Goal: Task Accomplishment & Management: Complete application form

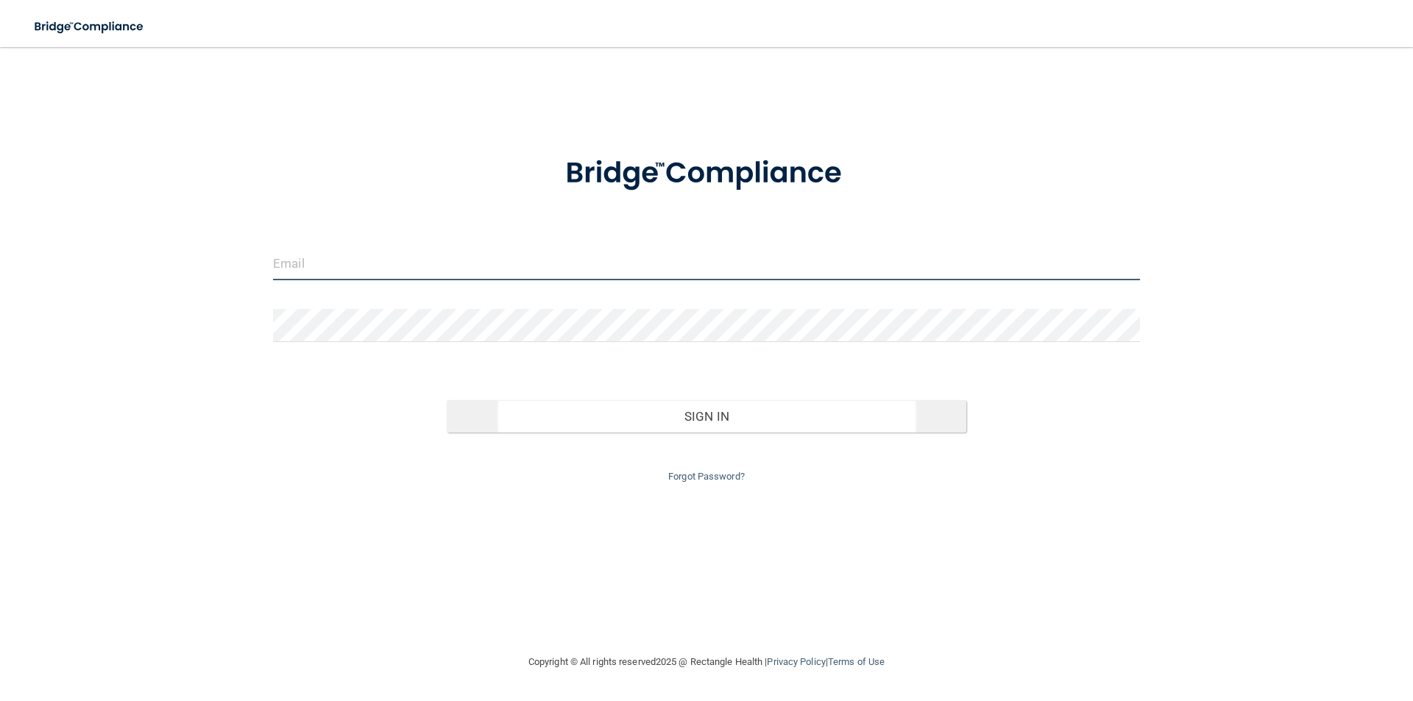
type input "[PERSON_NAME][EMAIL_ADDRESS][DOMAIN_NAME]"
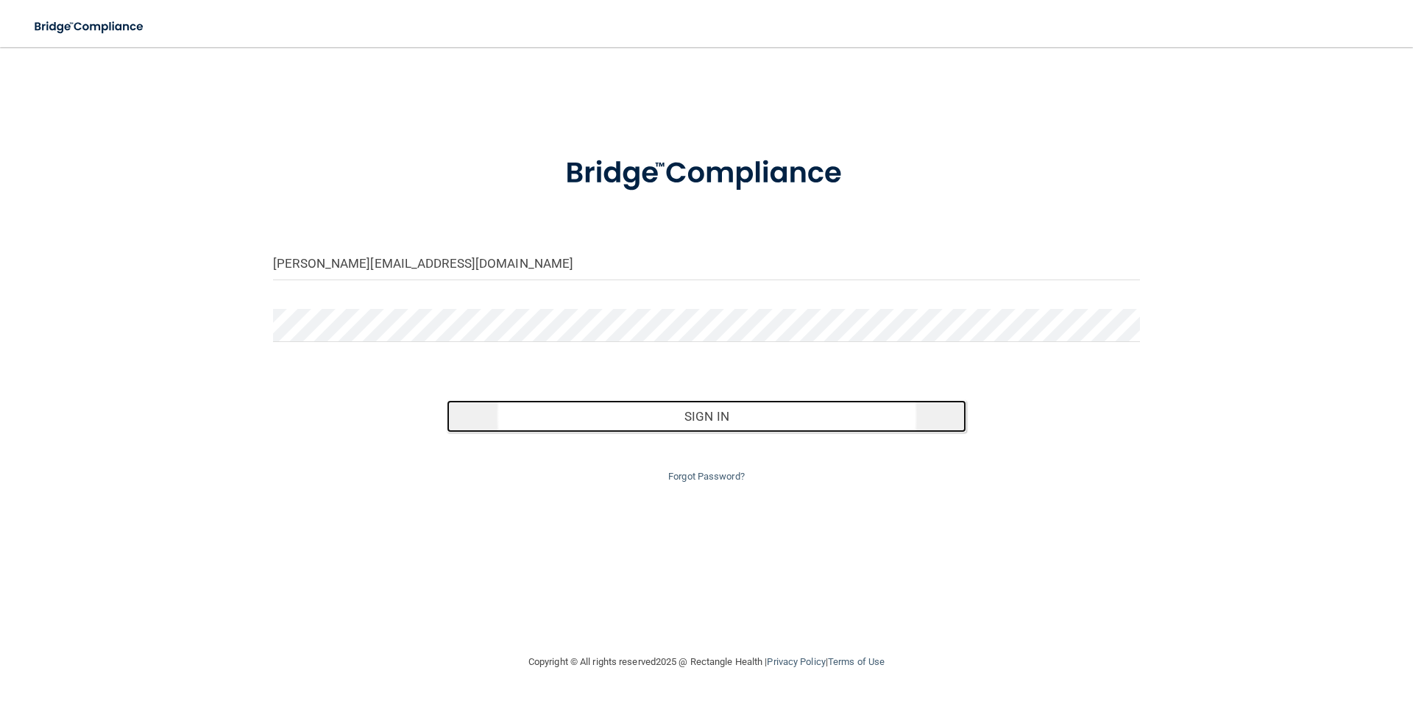
click at [718, 416] on button "Sign In" at bounding box center [707, 416] width 520 height 32
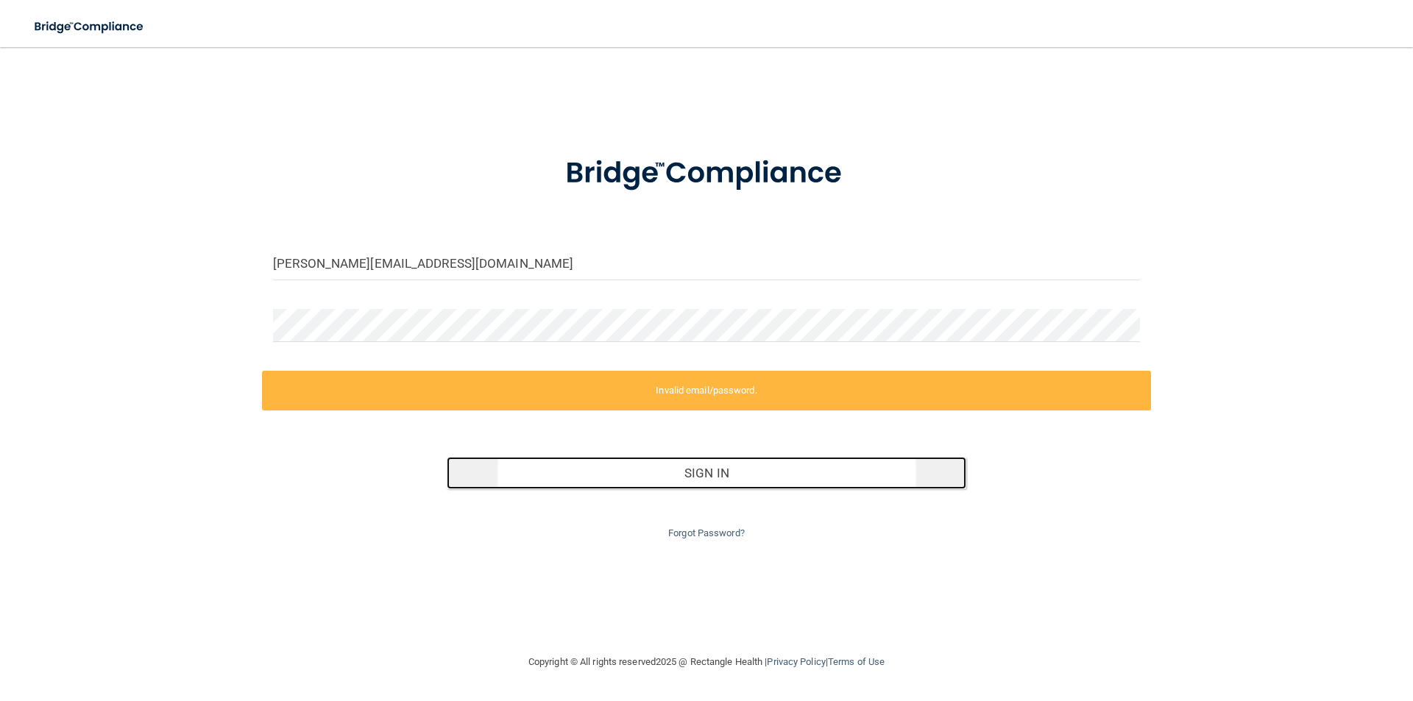
click at [721, 481] on button "Sign In" at bounding box center [707, 473] width 520 height 32
click at [722, 481] on button "Sign In" at bounding box center [707, 473] width 520 height 32
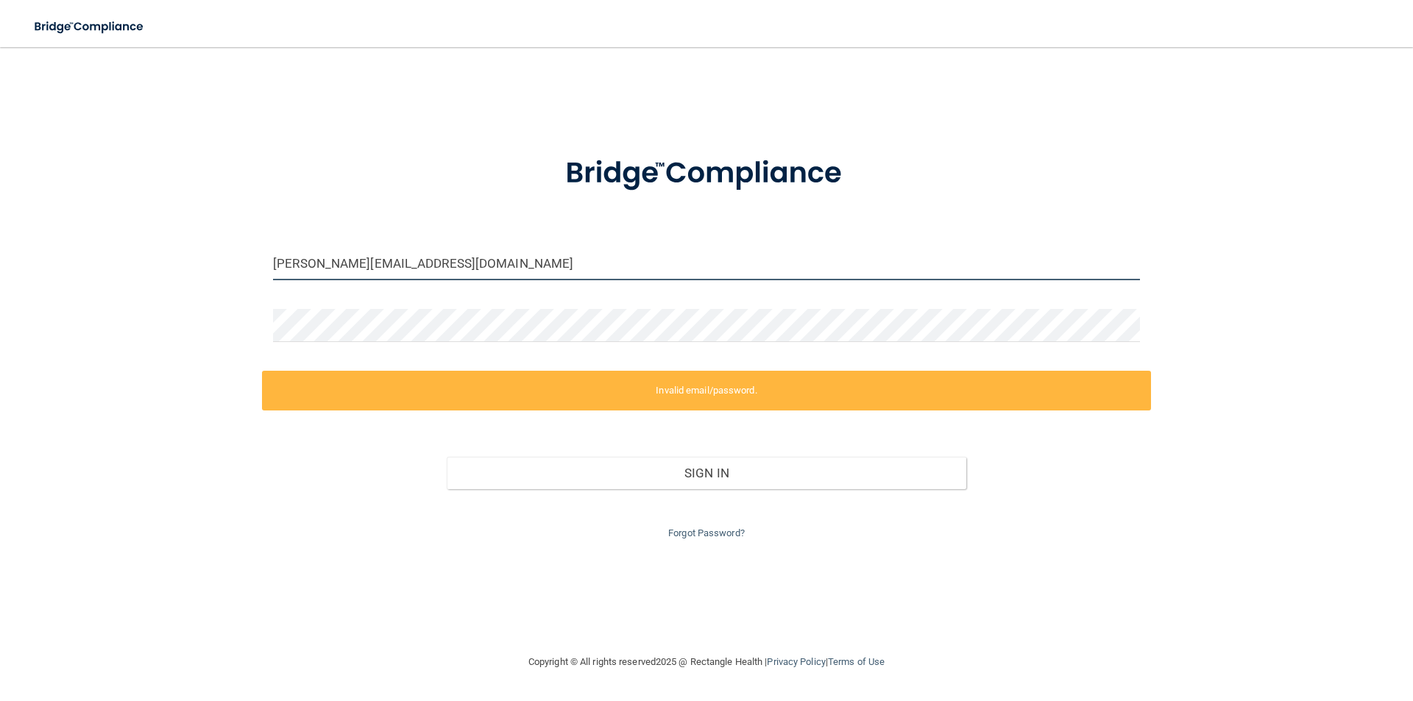
click at [443, 260] on input "[PERSON_NAME][EMAIL_ADDRESS][DOMAIN_NAME]" at bounding box center [706, 263] width 867 height 33
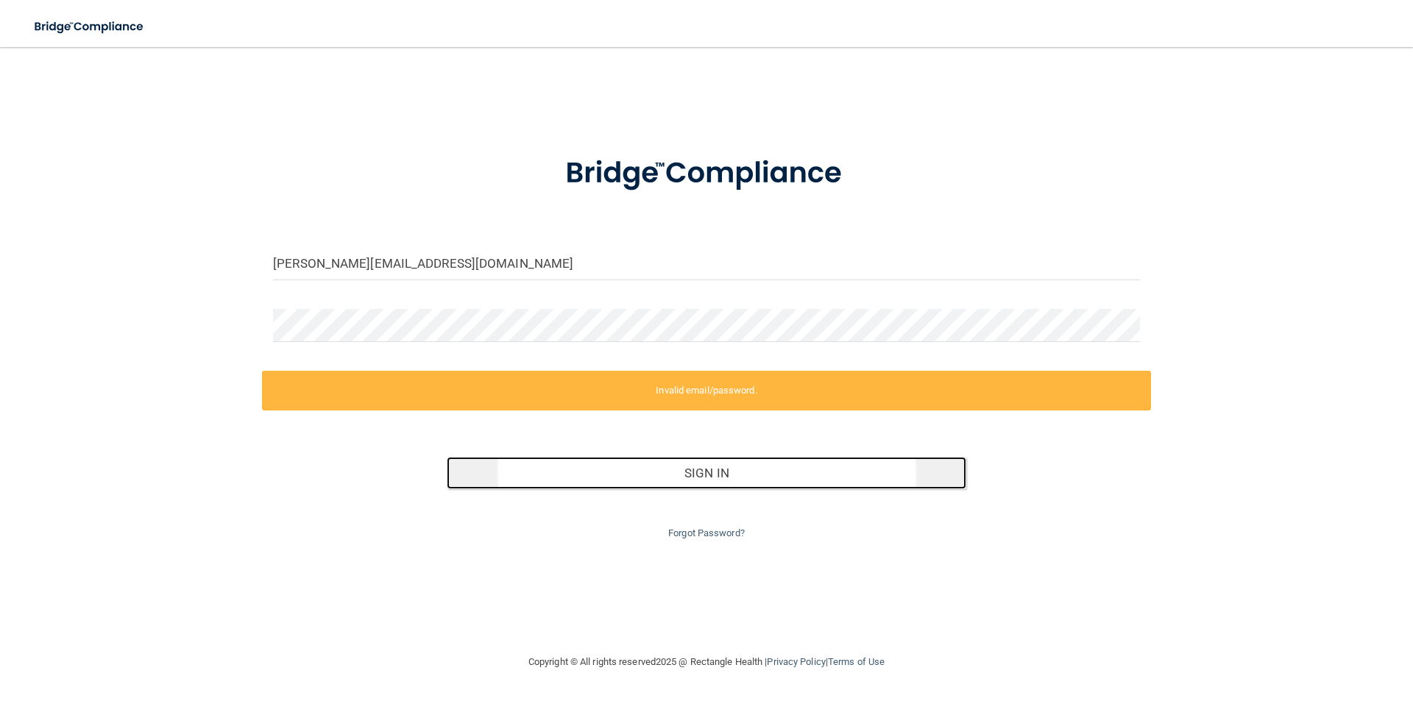
click at [682, 476] on button "Sign In" at bounding box center [707, 473] width 520 height 32
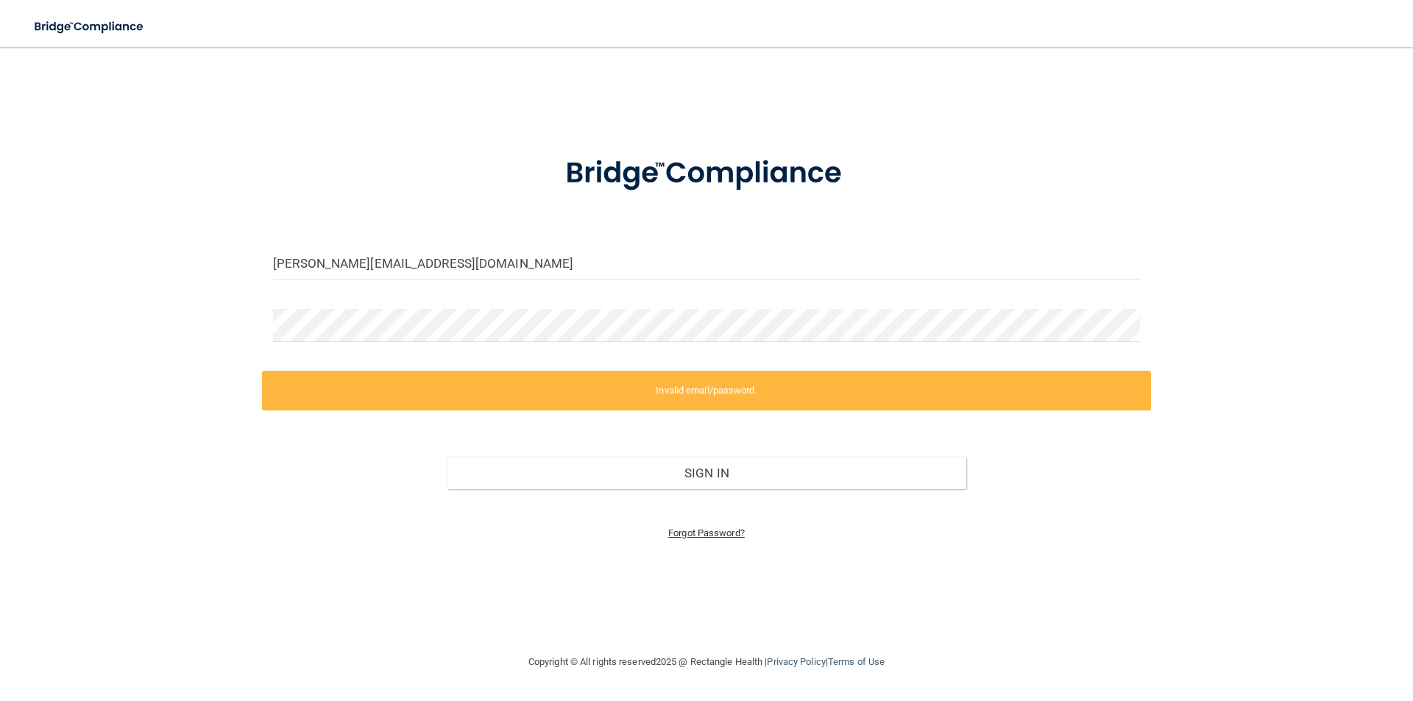
click at [704, 531] on link "Forgot Password?" at bounding box center [706, 533] width 77 height 11
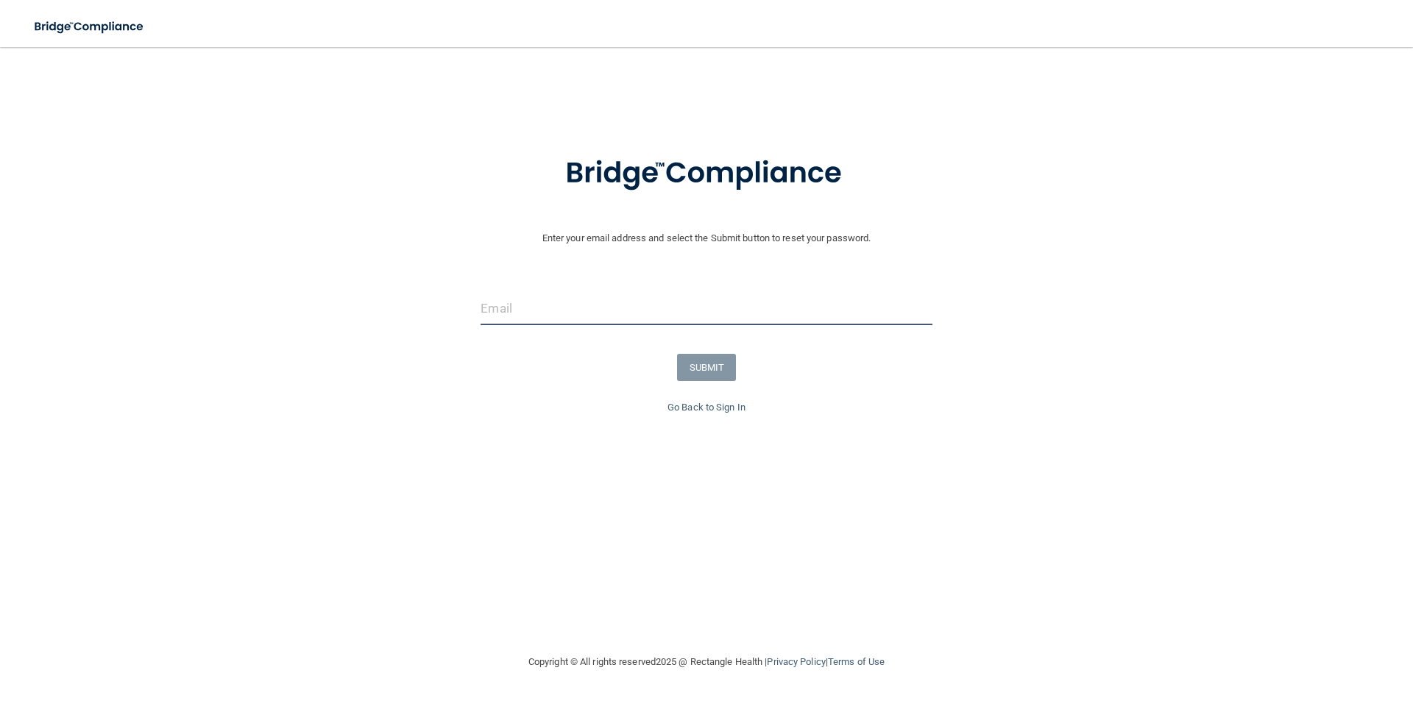
click at [551, 317] on input "email" at bounding box center [706, 308] width 451 height 33
type input "[PERSON_NAME][EMAIL_ADDRESS][DOMAIN_NAME]"
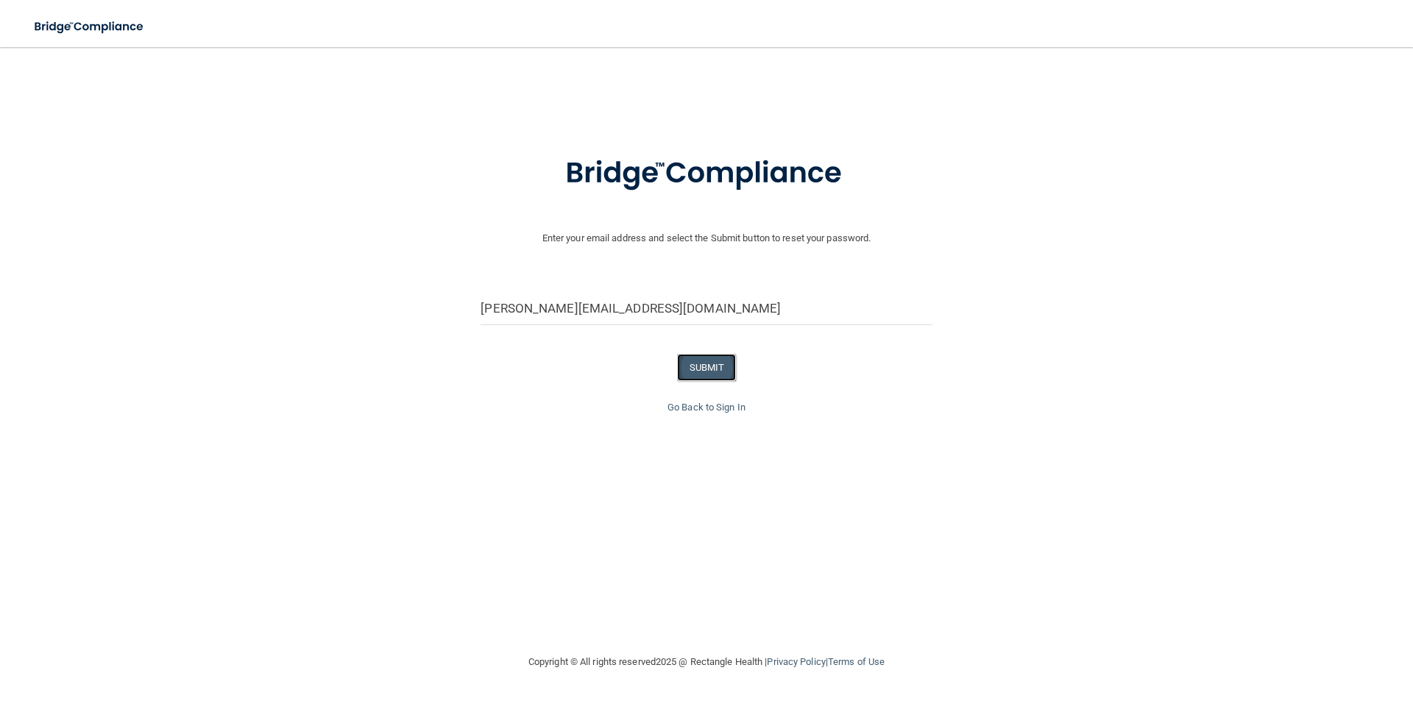
click at [710, 372] on button "SUBMIT" at bounding box center [707, 367] width 60 height 27
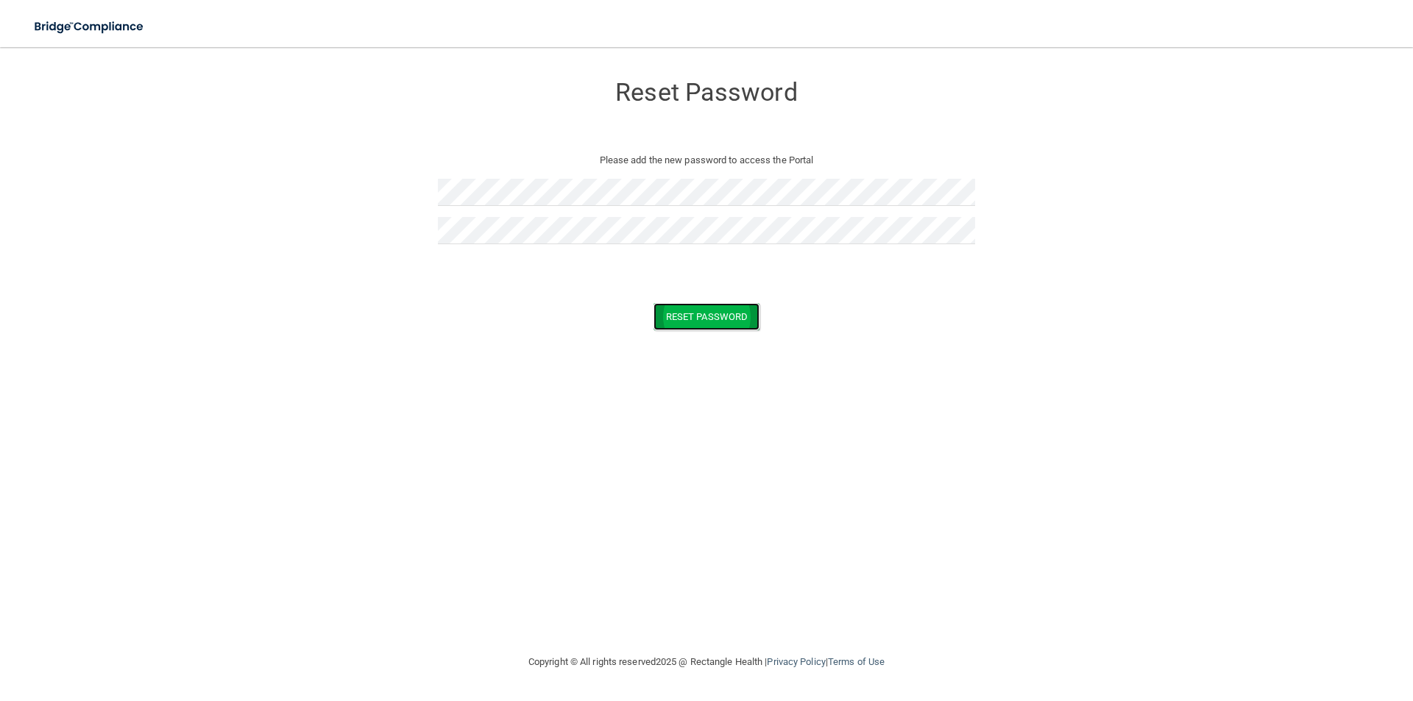
click at [715, 312] on button "Reset Password" at bounding box center [707, 316] width 106 height 27
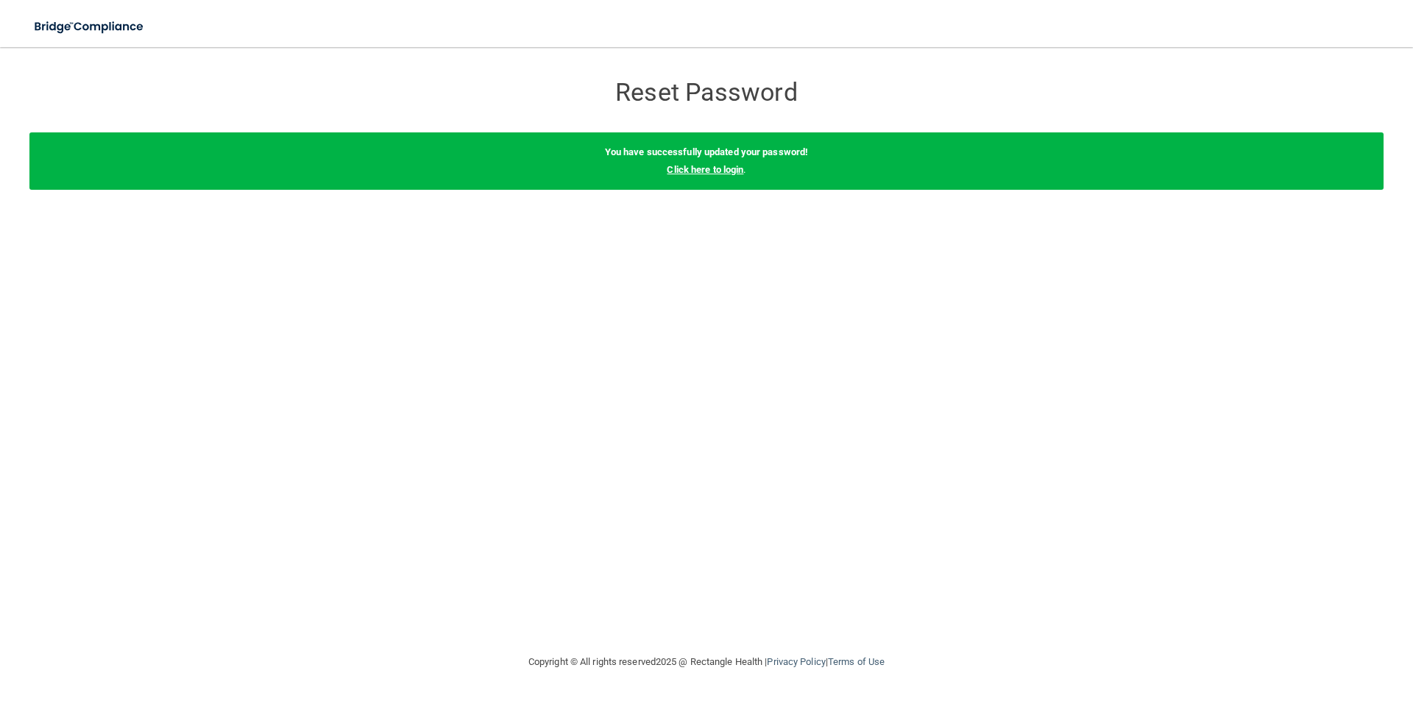
click at [721, 172] on link "Click here to login" at bounding box center [705, 169] width 77 height 11
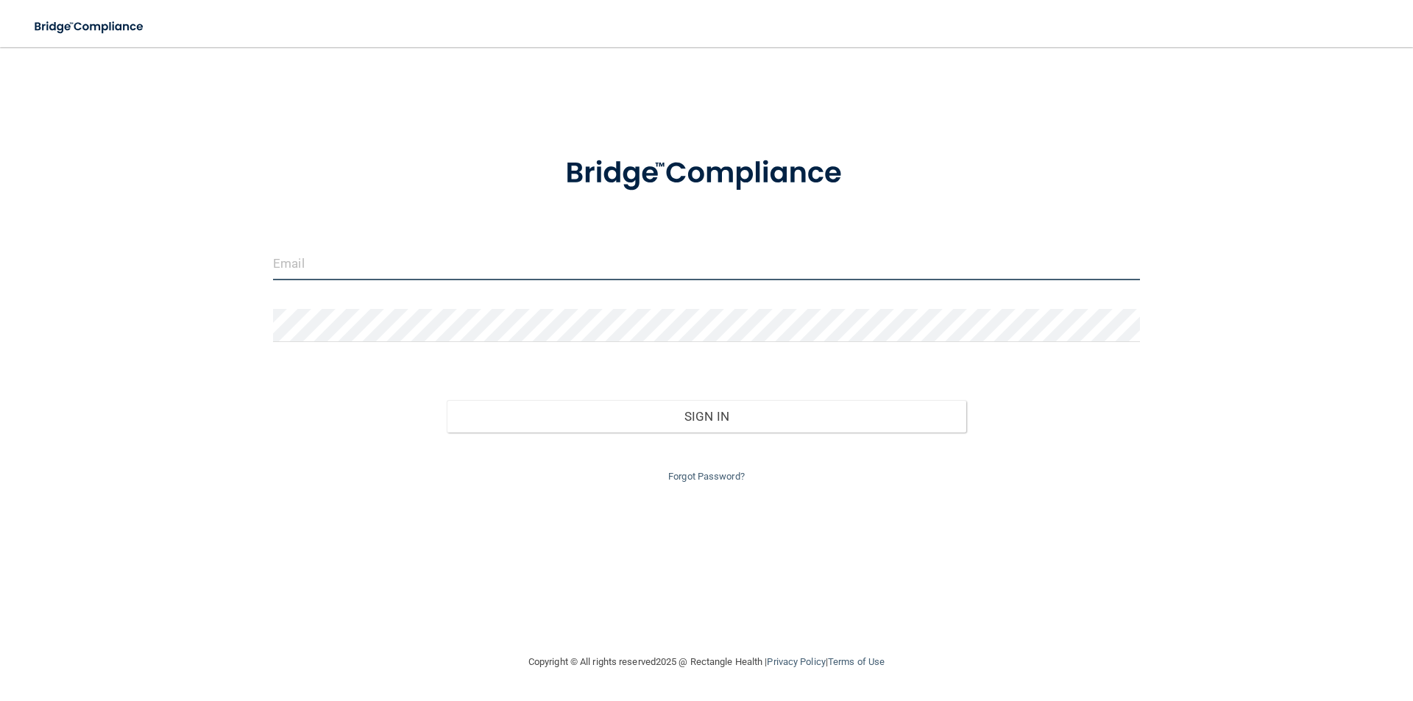
type input "[PERSON_NAME][EMAIL_ADDRESS][DOMAIN_NAME]"
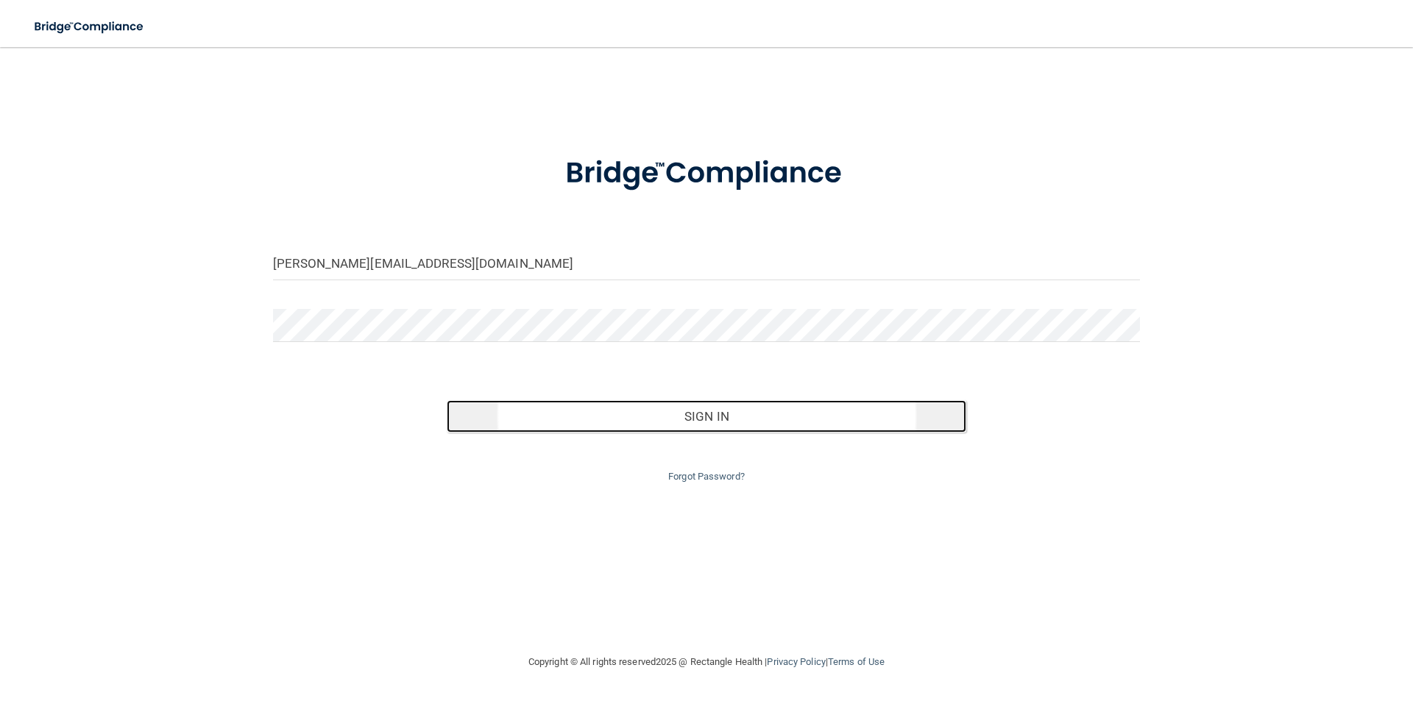
click at [697, 409] on button "Sign In" at bounding box center [707, 416] width 520 height 32
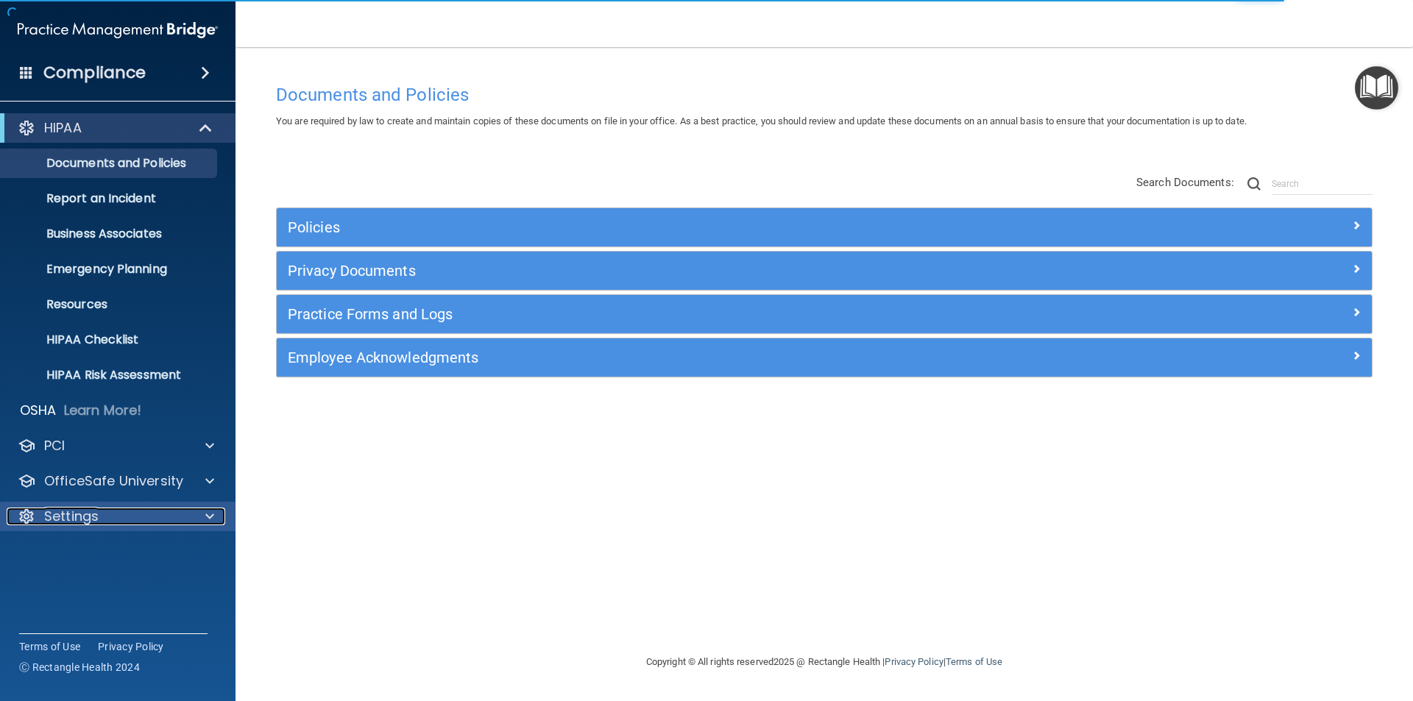
click at [91, 511] on p "Settings" at bounding box center [71, 517] width 54 height 18
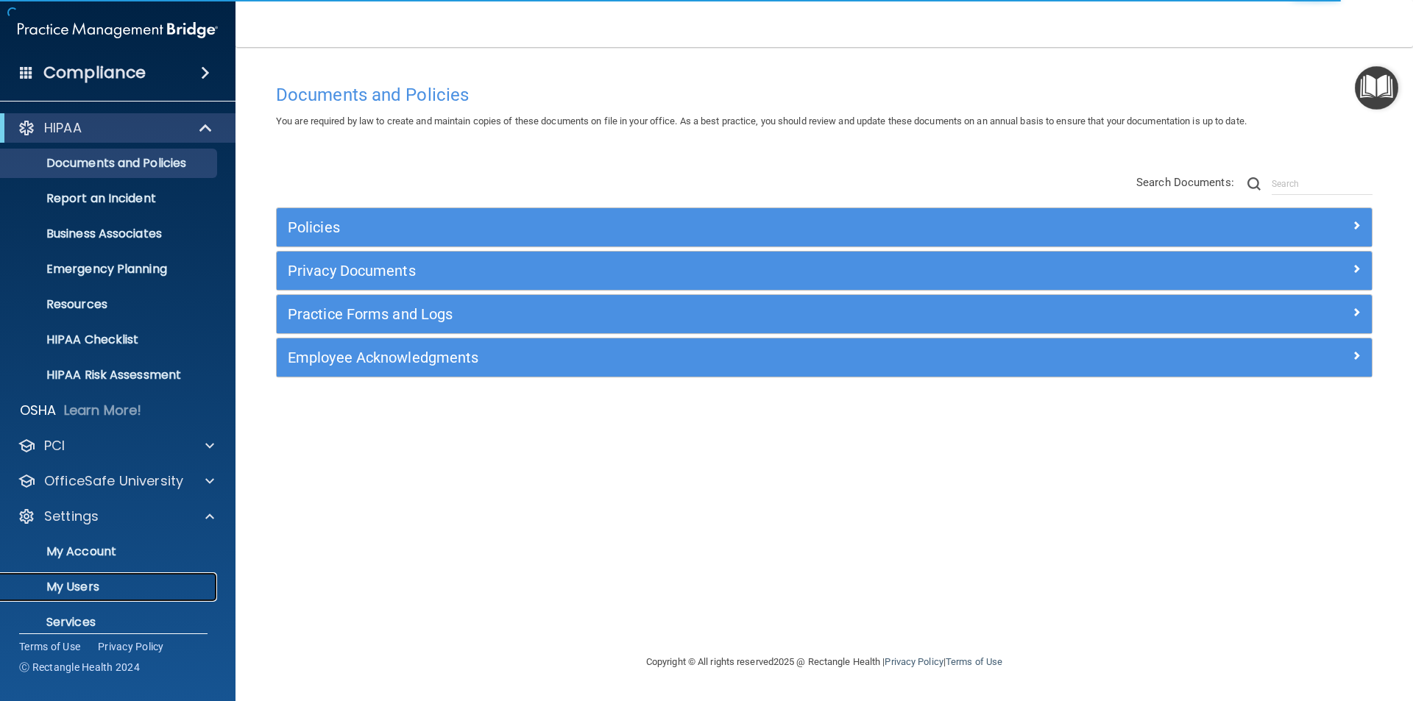
click at [66, 590] on p "My Users" at bounding box center [110, 587] width 201 height 15
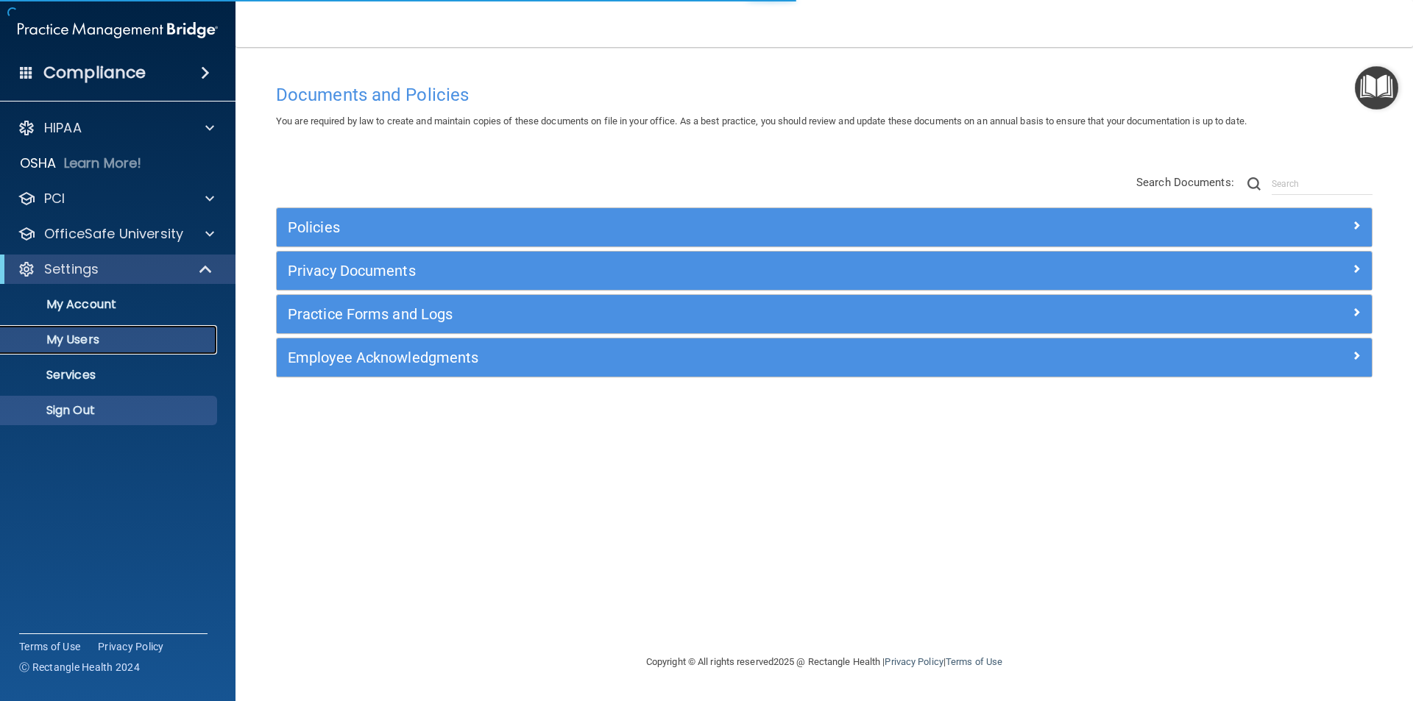
select select "20"
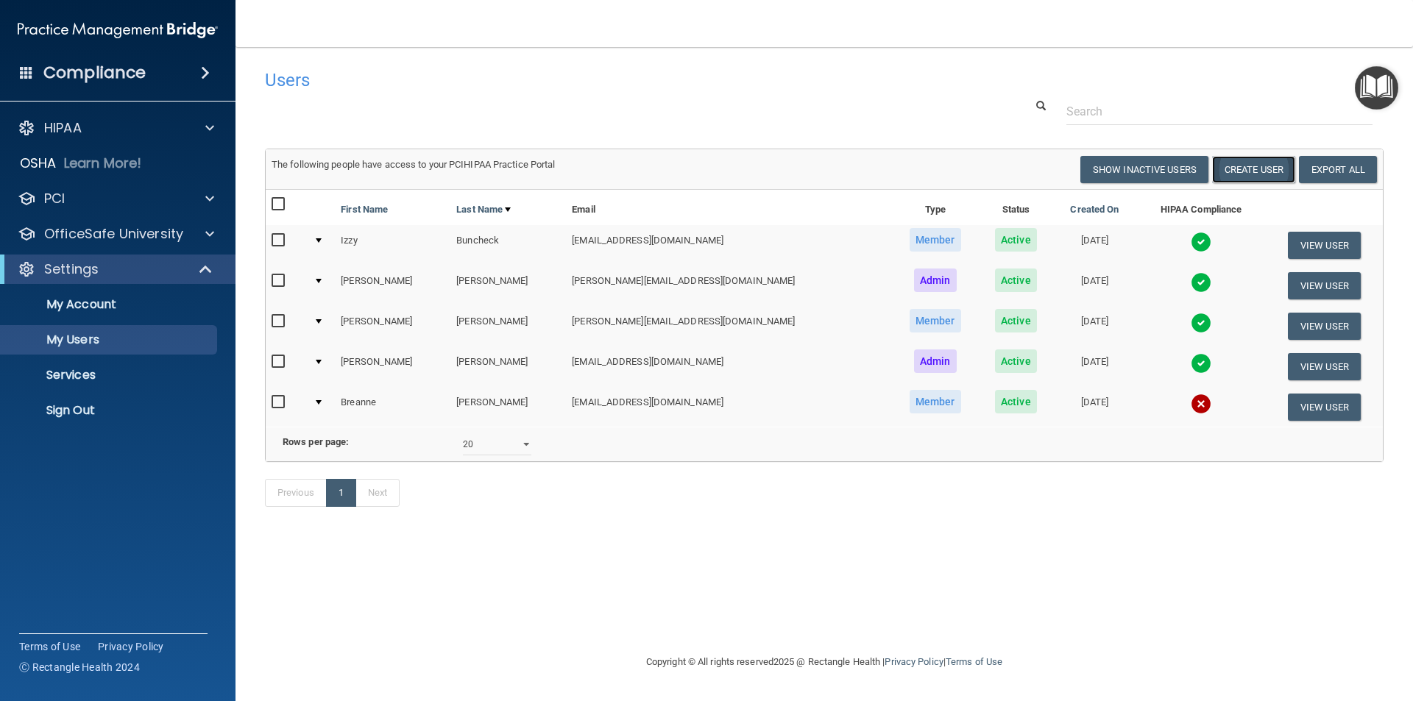
click at [1274, 172] on button "Create User" at bounding box center [1253, 169] width 83 height 27
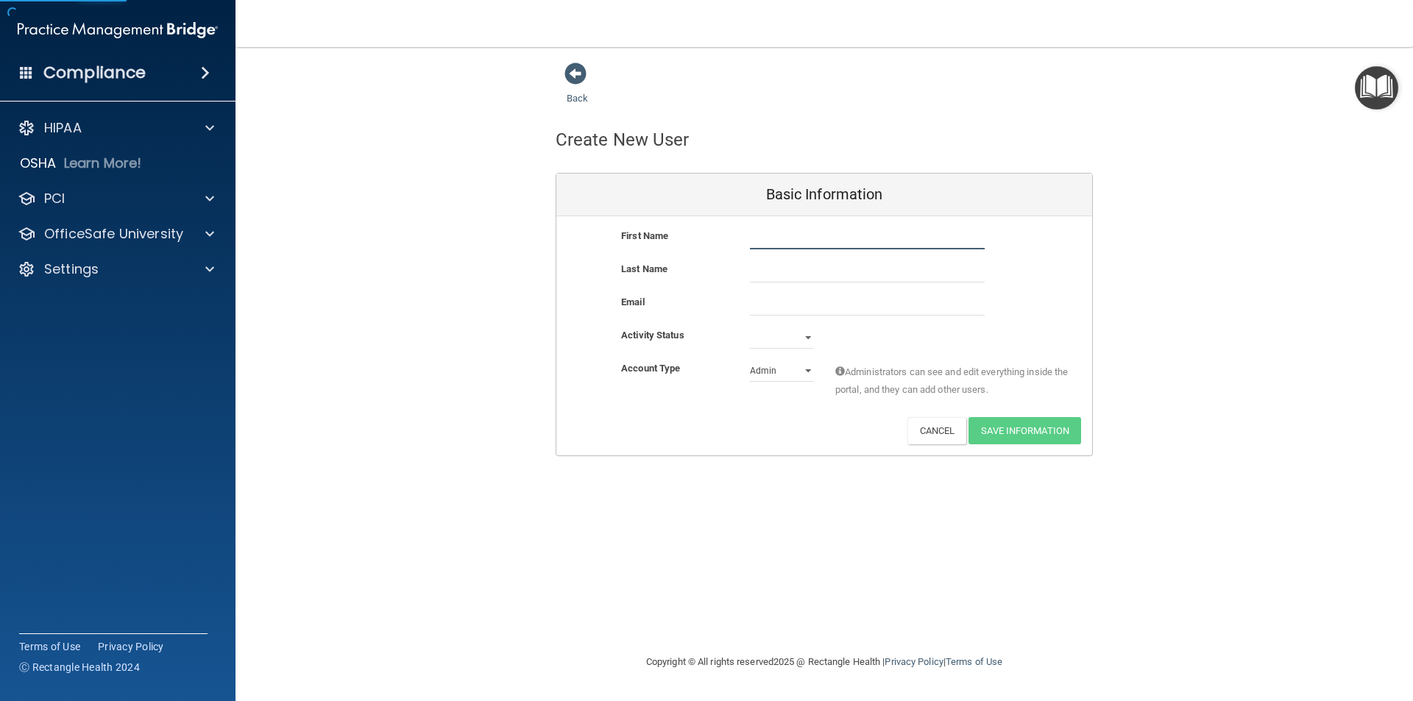
click at [788, 236] on input "text" at bounding box center [867, 238] width 235 height 22
type input "m"
type input "[PERSON_NAME]"
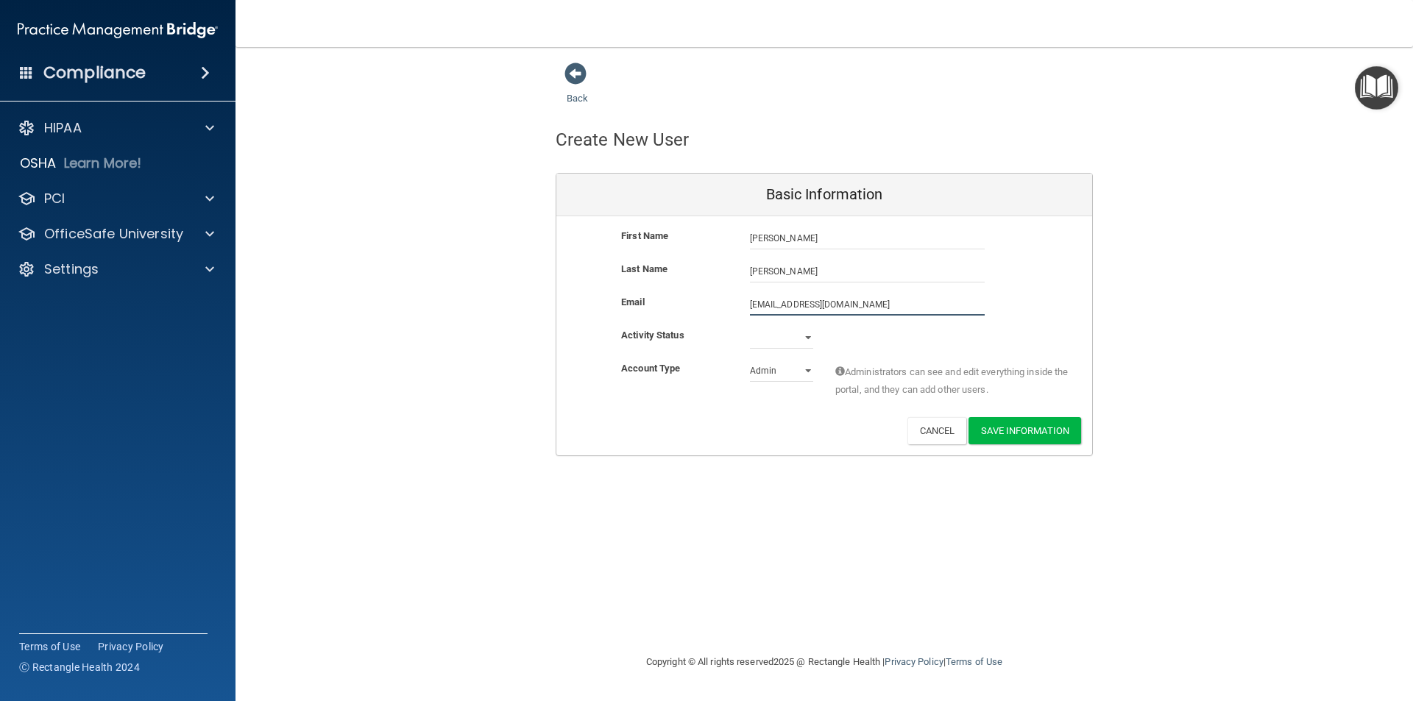
type input "[EMAIL_ADDRESS][DOMAIN_NAME]"
click at [809, 335] on select "Active Inactive" at bounding box center [781, 338] width 63 height 22
select select "active"
click at [750, 327] on select "Active Inactive" at bounding box center [781, 338] width 63 height 22
click at [807, 370] on select "Admin Member" at bounding box center [781, 371] width 63 height 22
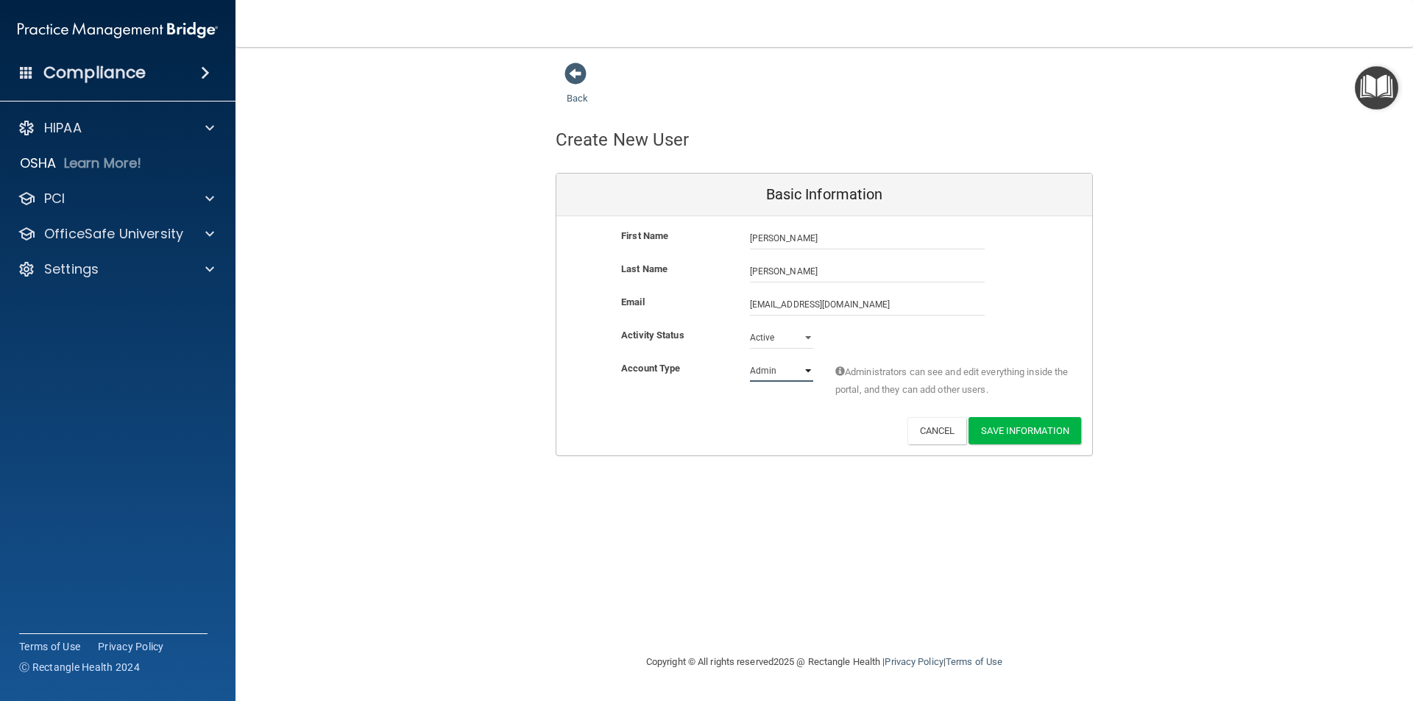
select select "practice_member"
click at [750, 360] on select "Admin Member" at bounding box center [781, 371] width 63 height 22
click at [1022, 428] on button "Save Information" at bounding box center [1025, 430] width 113 height 27
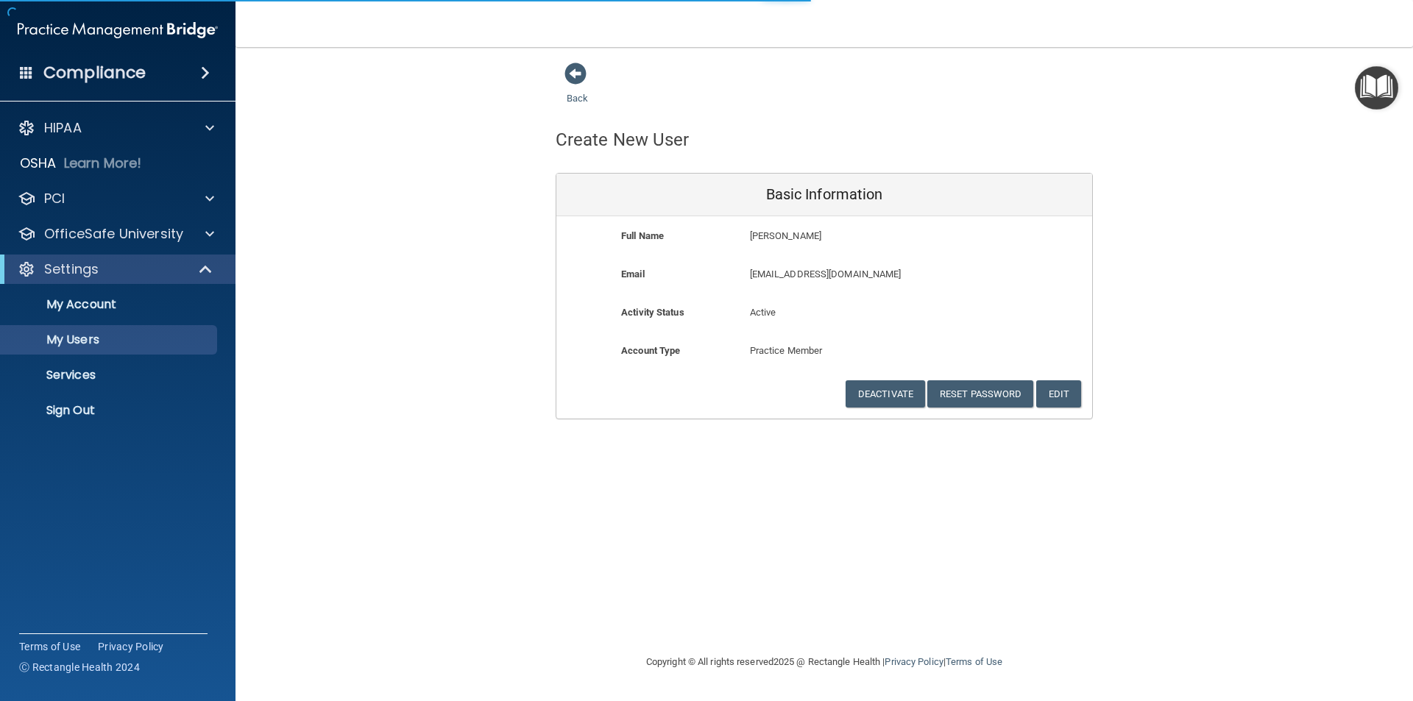
select select "20"
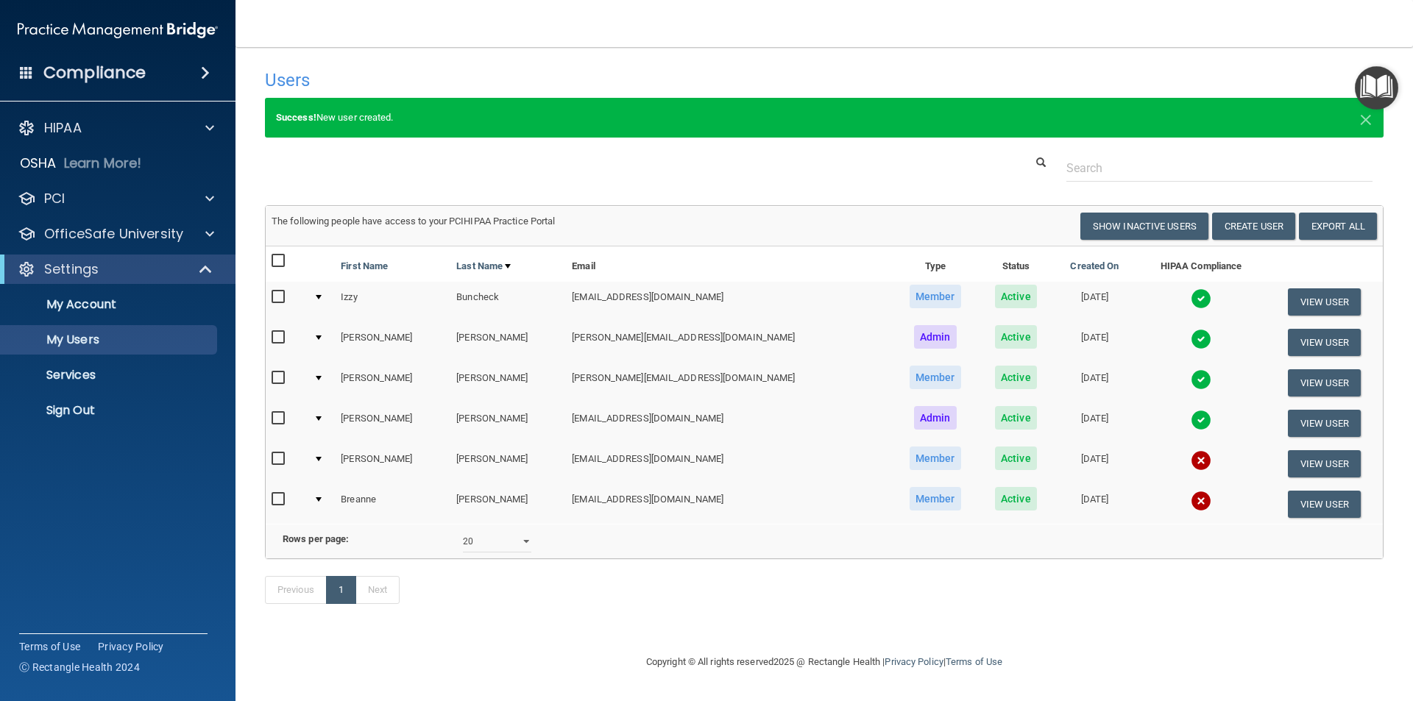
scroll to position [7, 0]
click at [173, 240] on p "OfficeSafe University" at bounding box center [113, 234] width 139 height 18
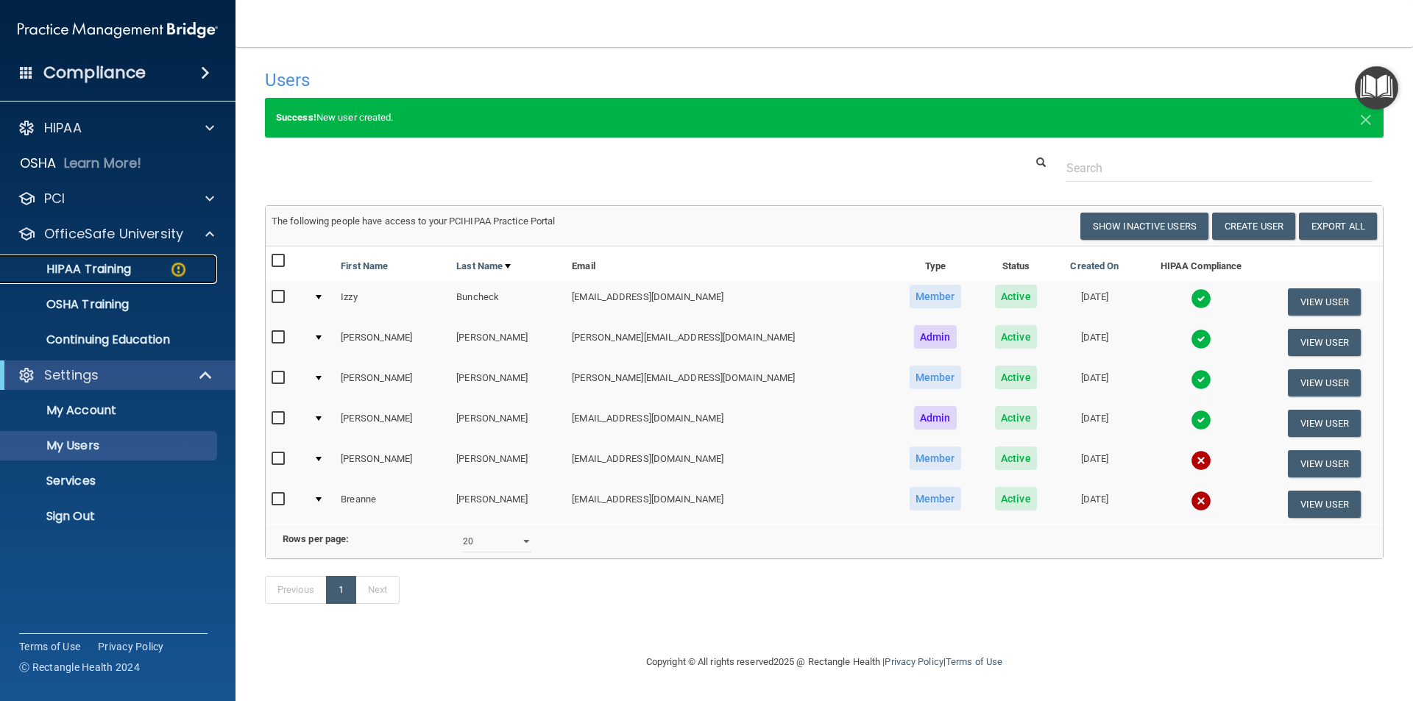
click at [150, 277] on link "HIPAA Training" at bounding box center [101, 269] width 232 height 29
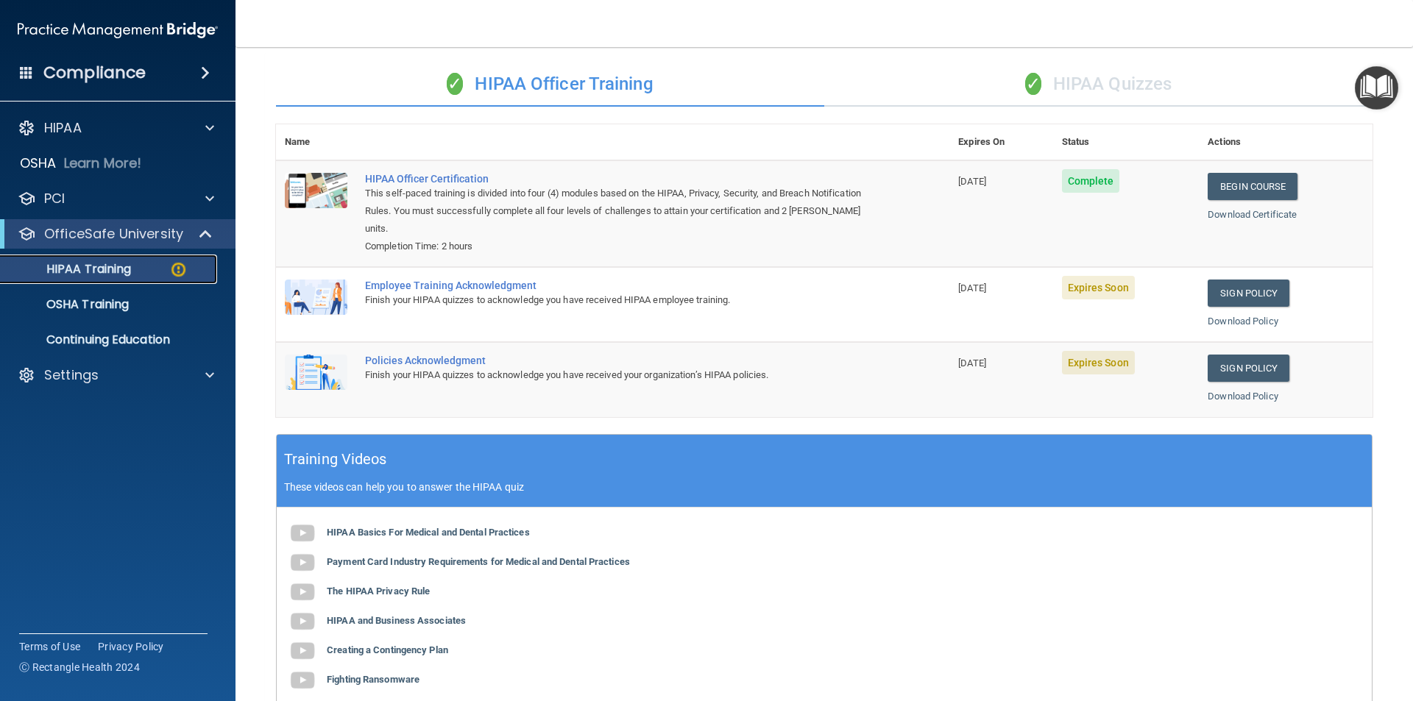
scroll to position [68, 0]
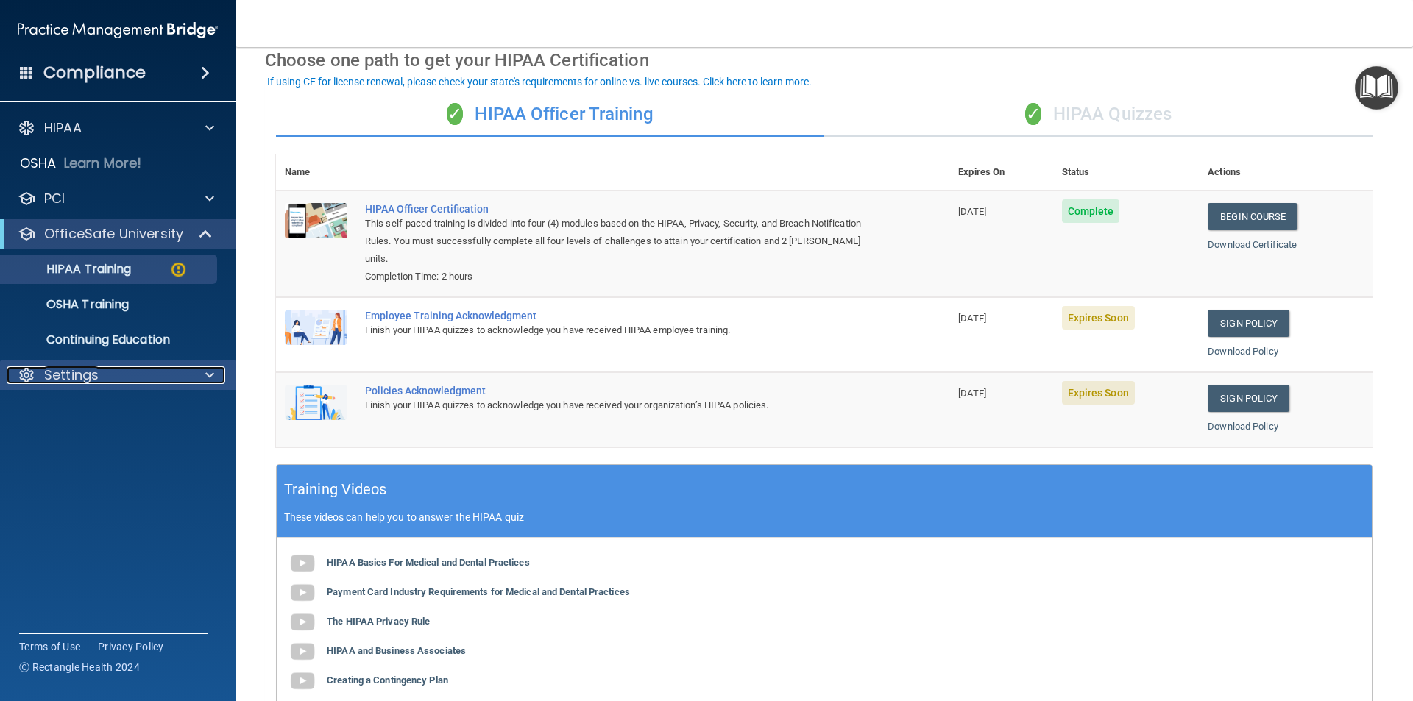
click at [68, 378] on p "Settings" at bounding box center [71, 376] width 54 height 18
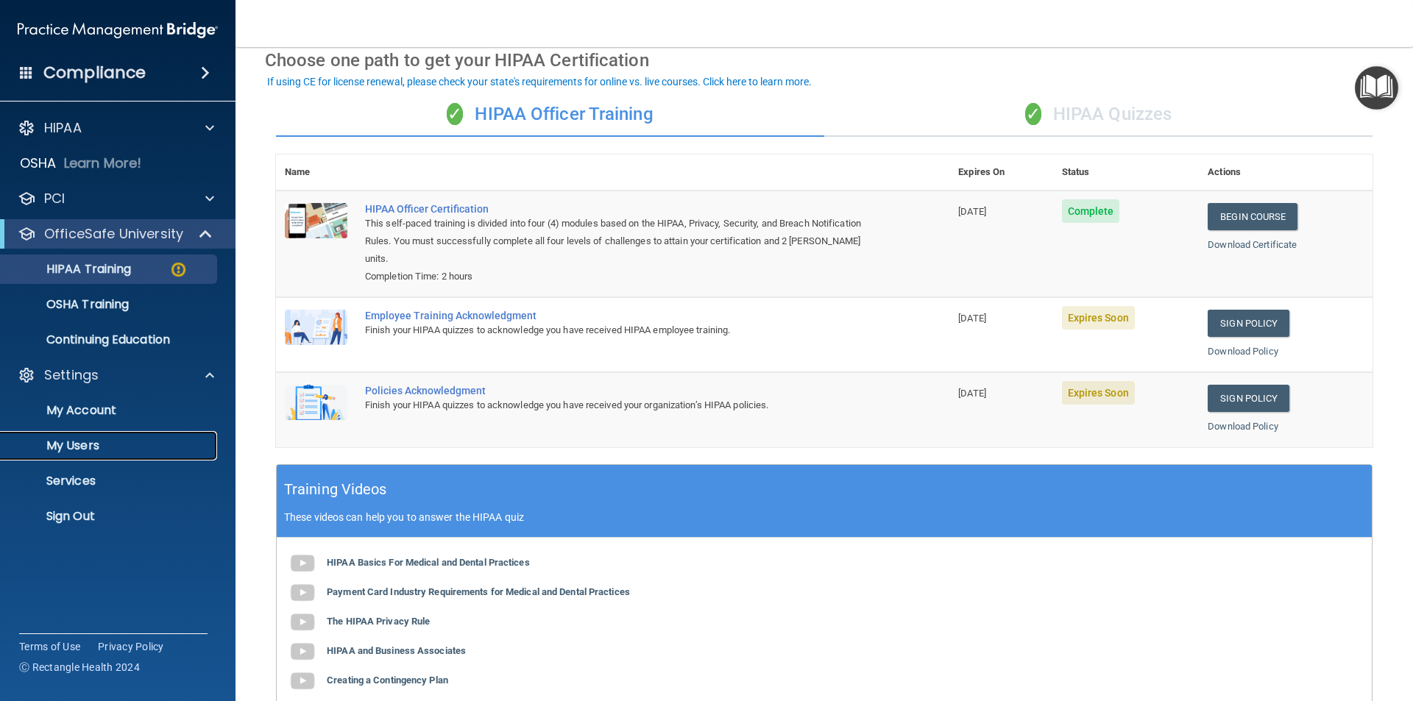
click at [64, 440] on p "My Users" at bounding box center [110, 446] width 201 height 15
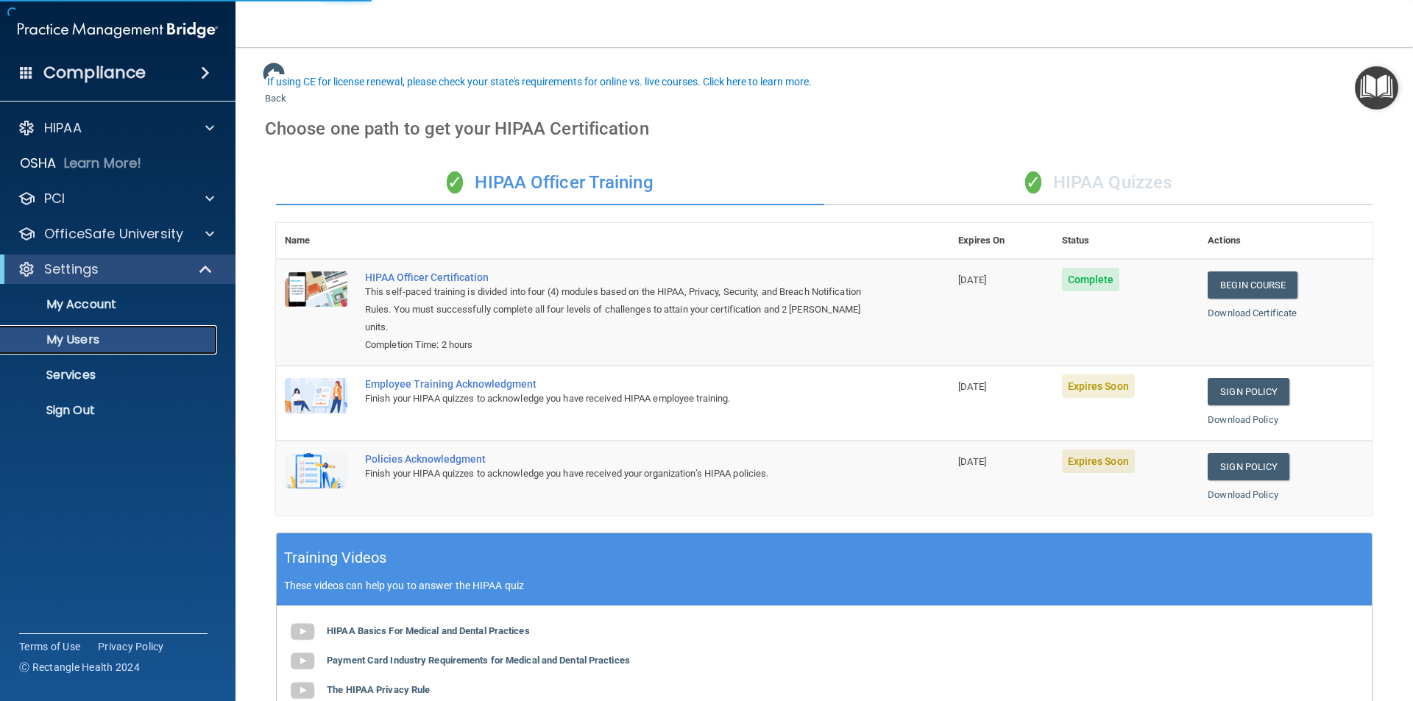
select select "20"
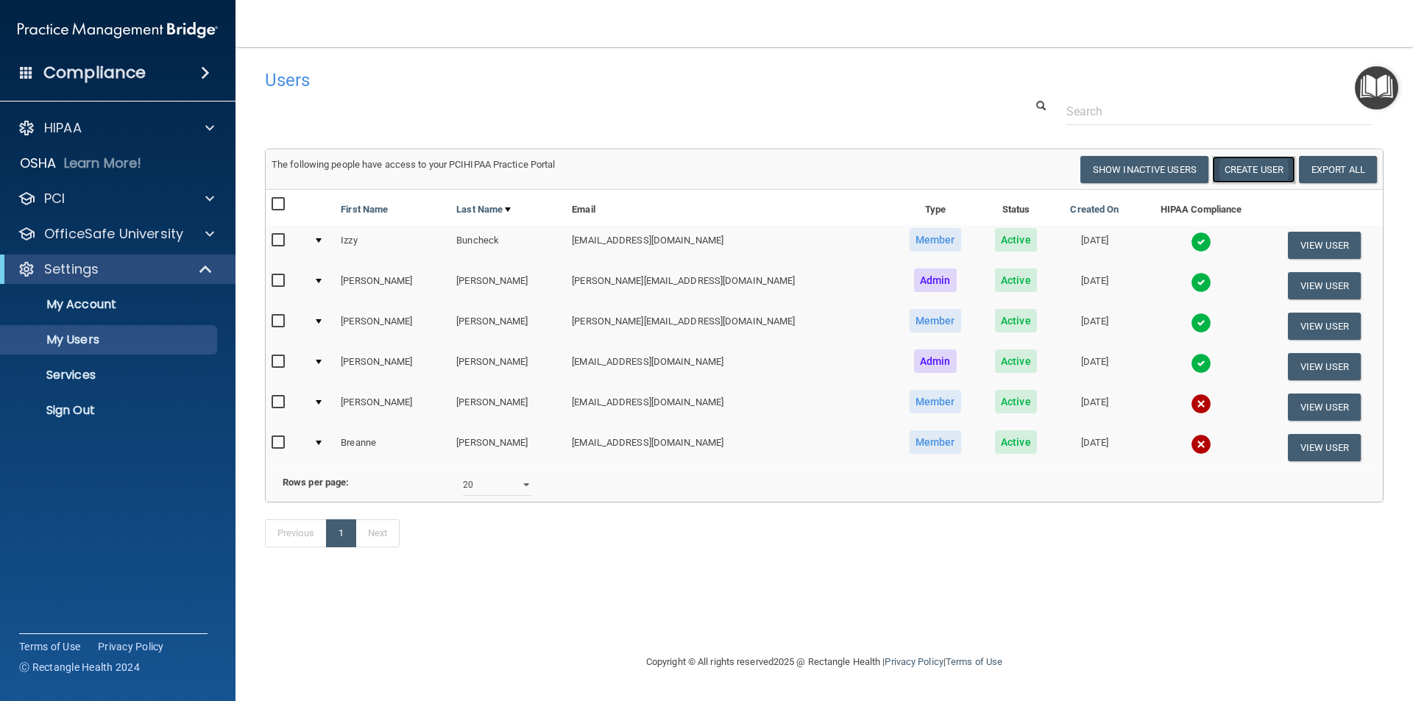
click at [1243, 172] on button "Create User" at bounding box center [1253, 169] width 83 height 27
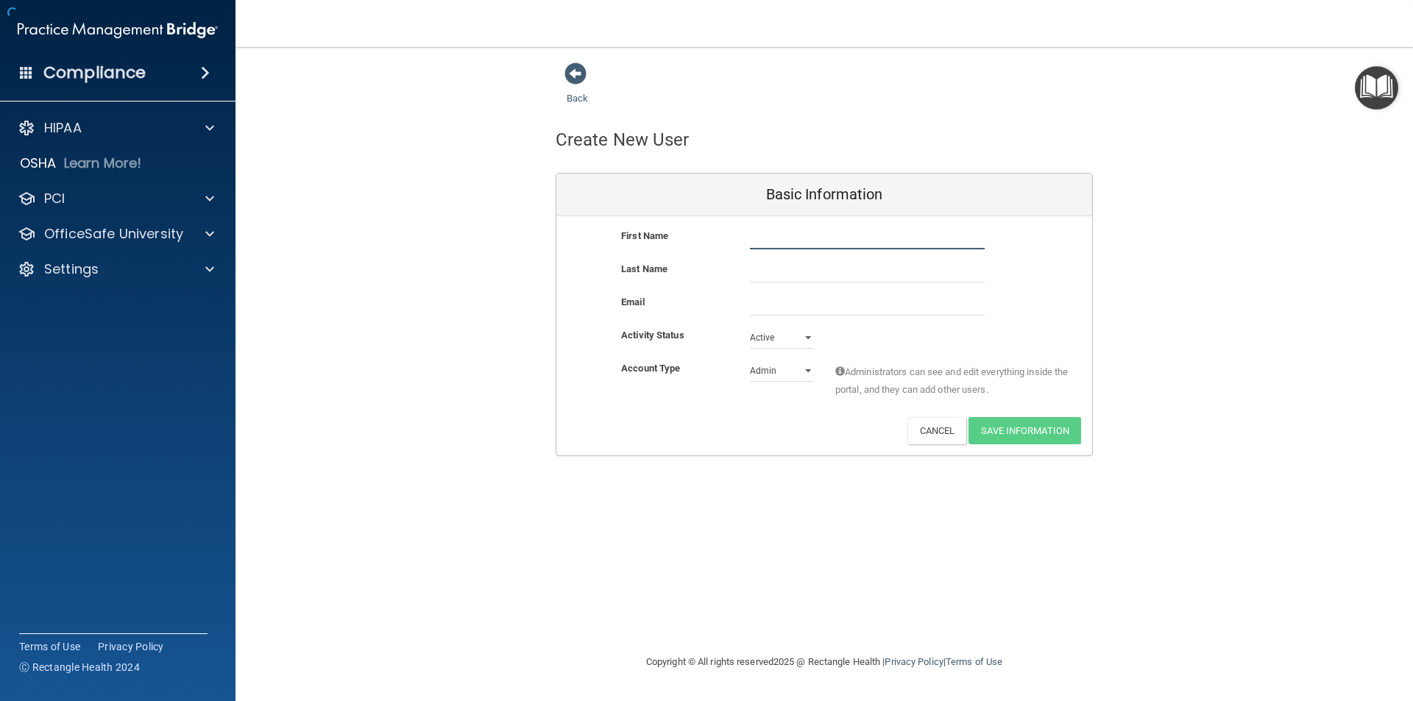
click at [757, 238] on input "text" at bounding box center [867, 238] width 235 height 22
type input "[PERSON_NAME]"
click at [756, 303] on input "email" at bounding box center [867, 305] width 235 height 22
type input "[EMAIL_ADDRESS][DOMAIN_NAME]"
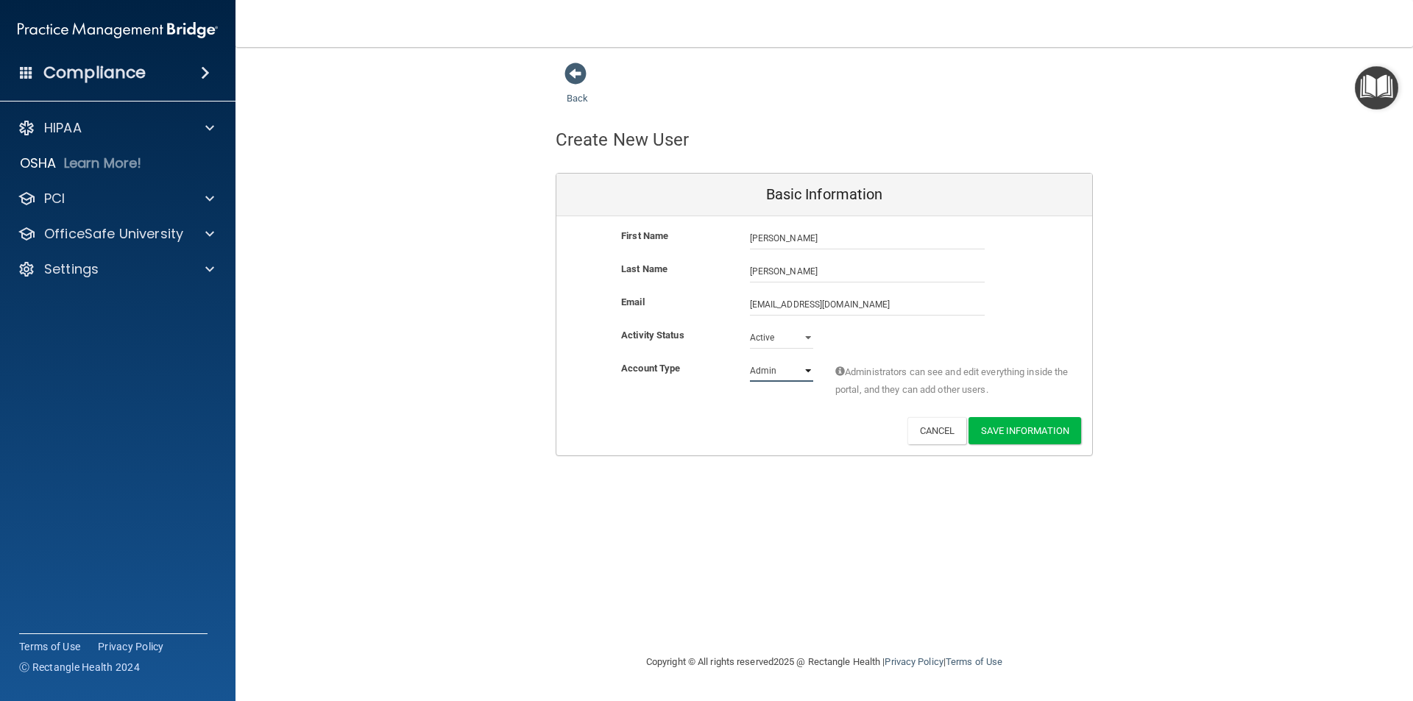
click at [802, 373] on select "Admin Member" at bounding box center [781, 371] width 63 height 22
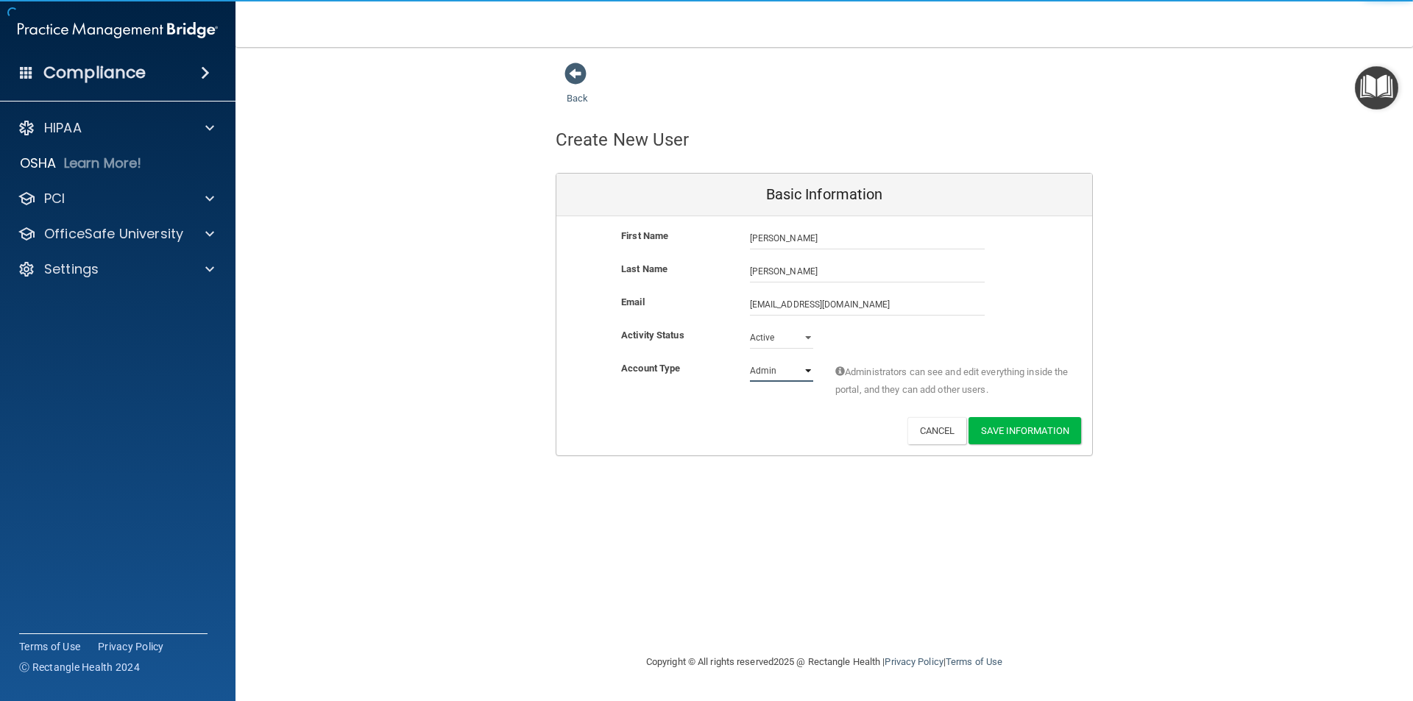
select select "practice_member"
click at [750, 360] on select "Admin Member" at bounding box center [781, 371] width 63 height 22
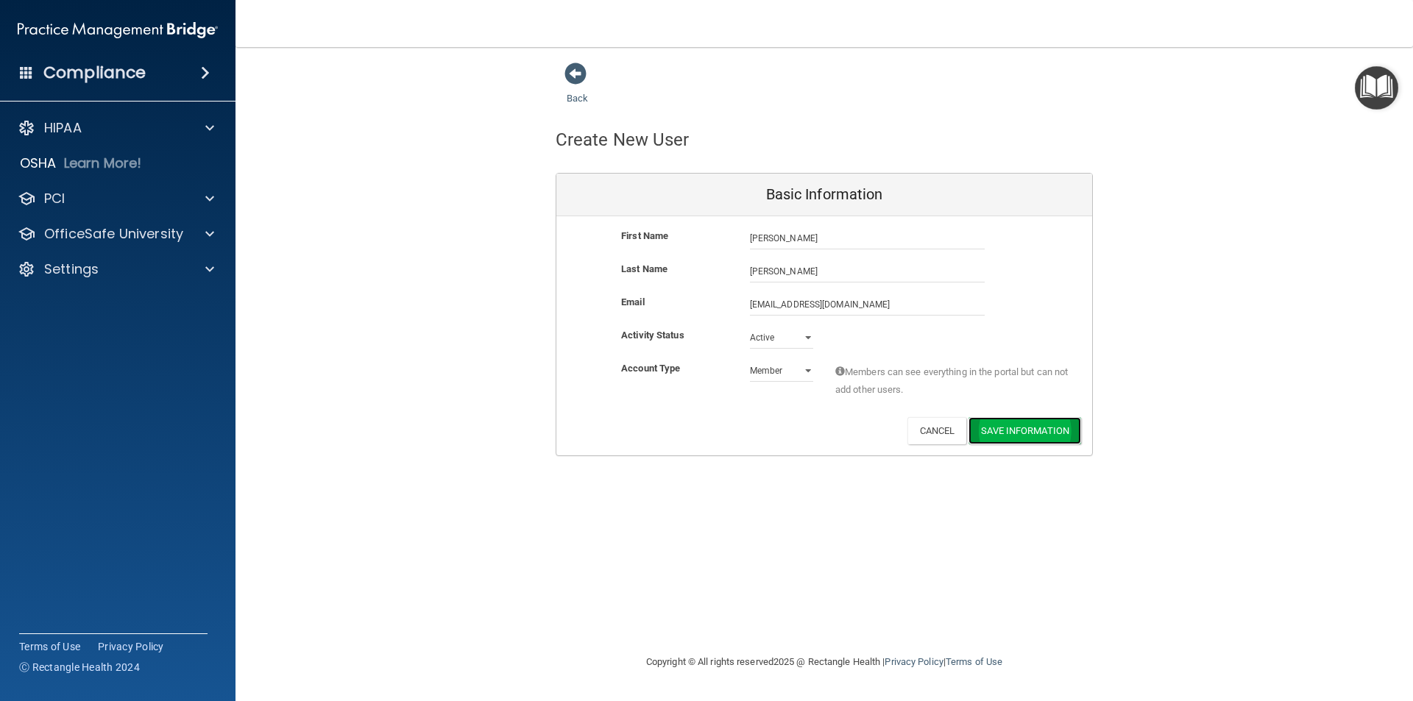
click at [1017, 431] on button "Save Information" at bounding box center [1025, 430] width 113 height 27
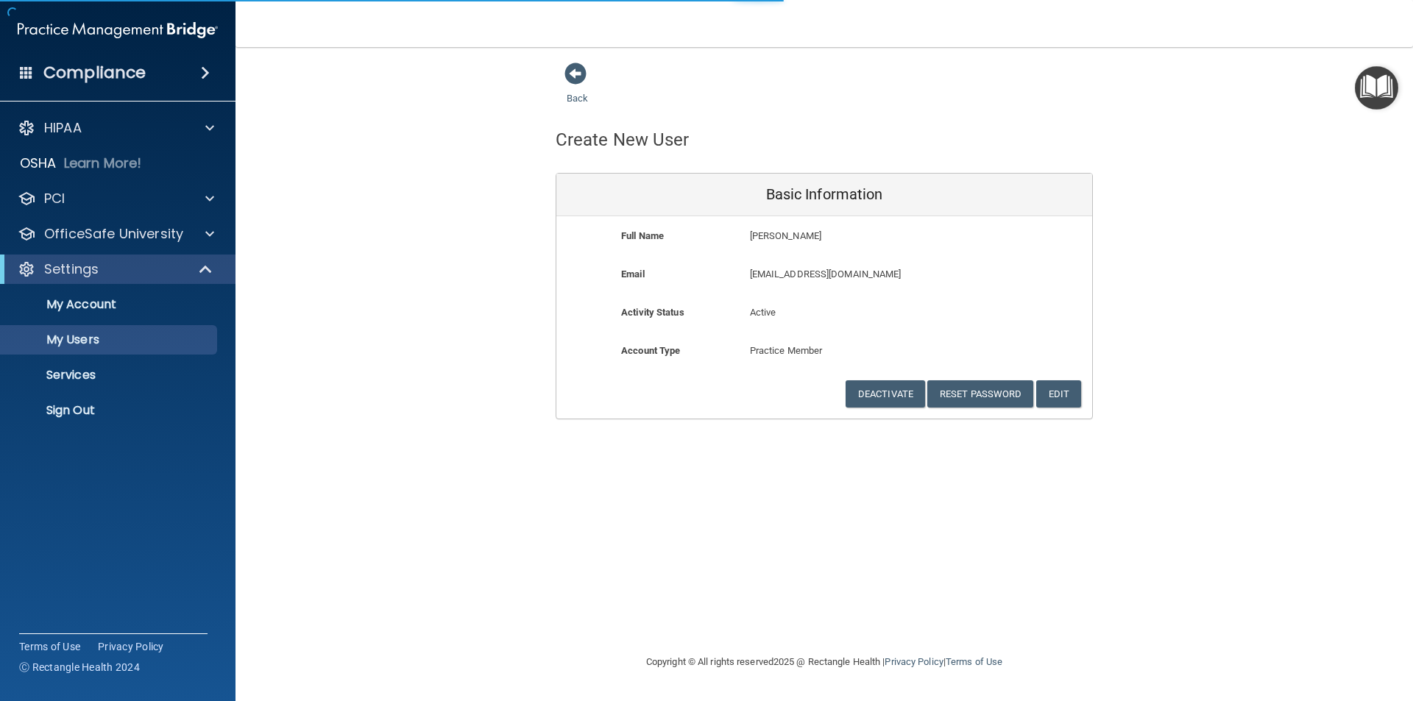
select select "20"
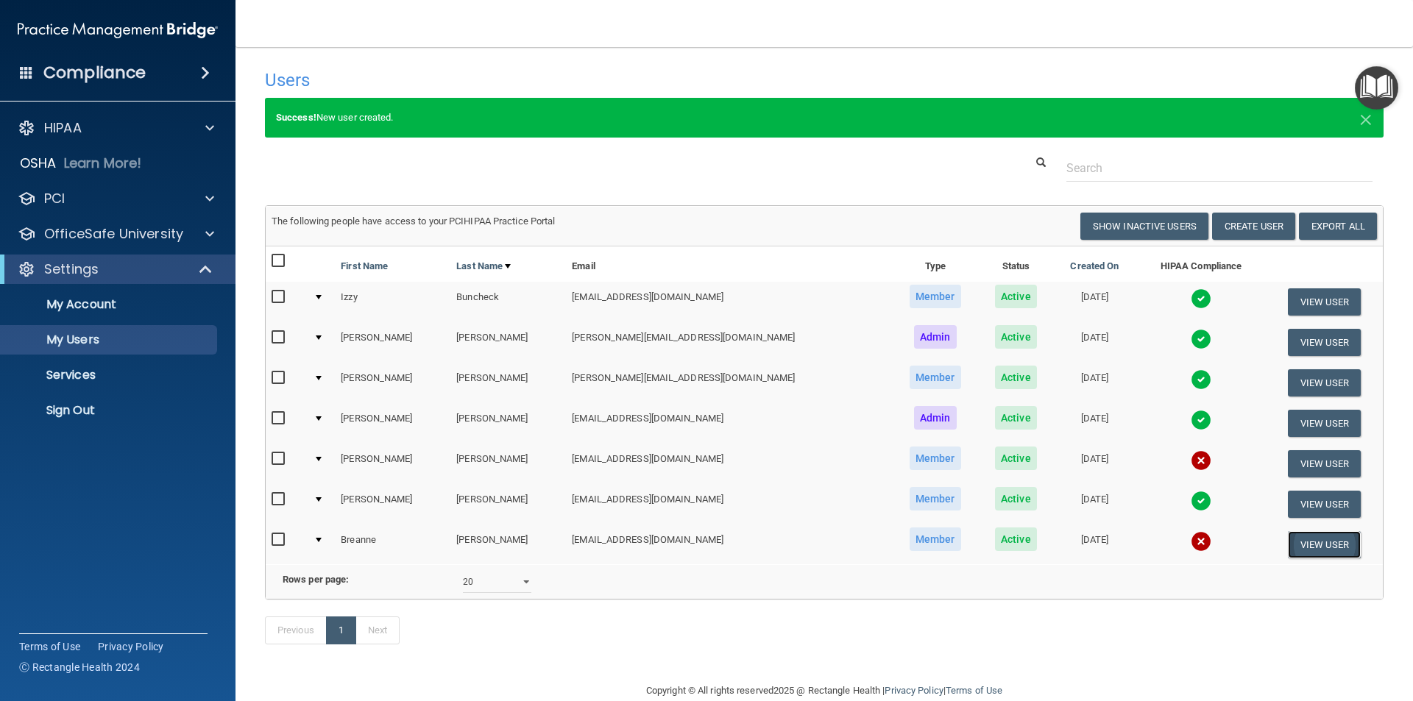
click at [1320, 545] on button "View User" at bounding box center [1324, 544] width 73 height 27
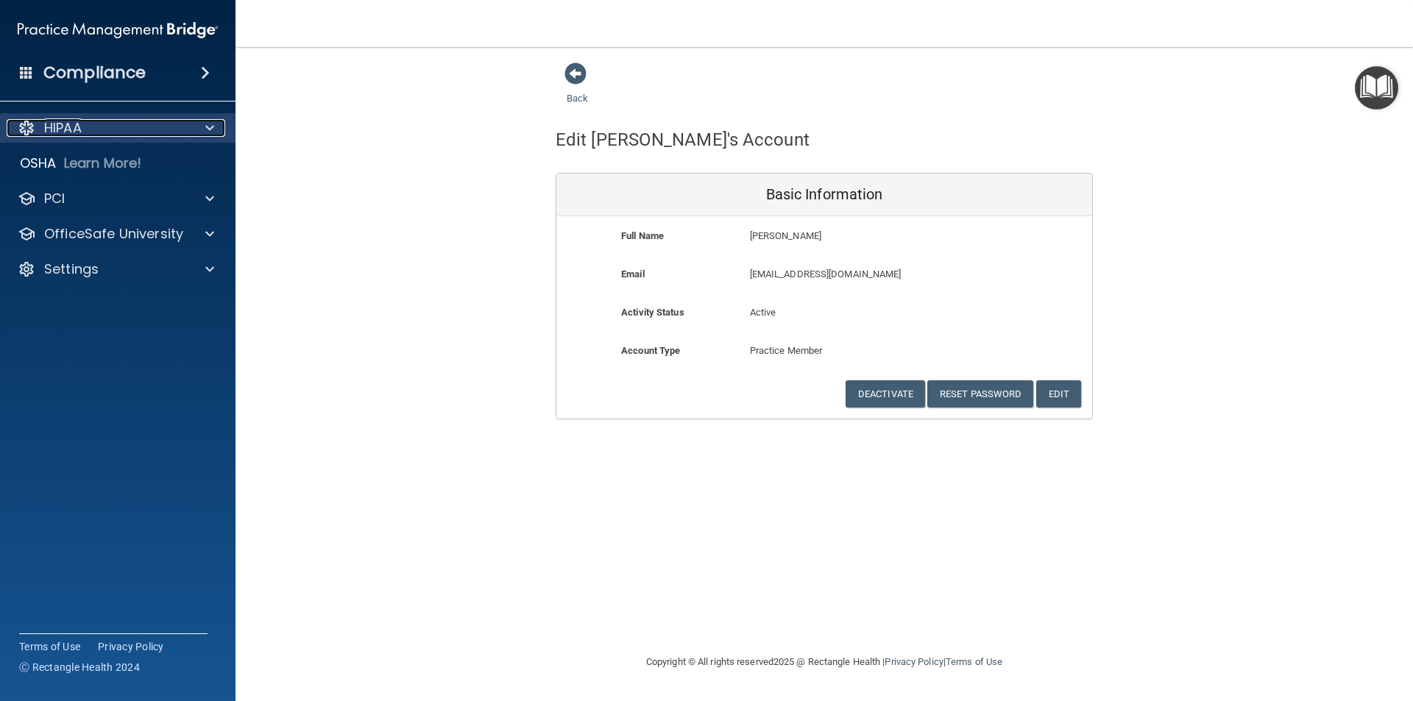
click at [88, 128] on div "HIPAA" at bounding box center [98, 128] width 183 height 18
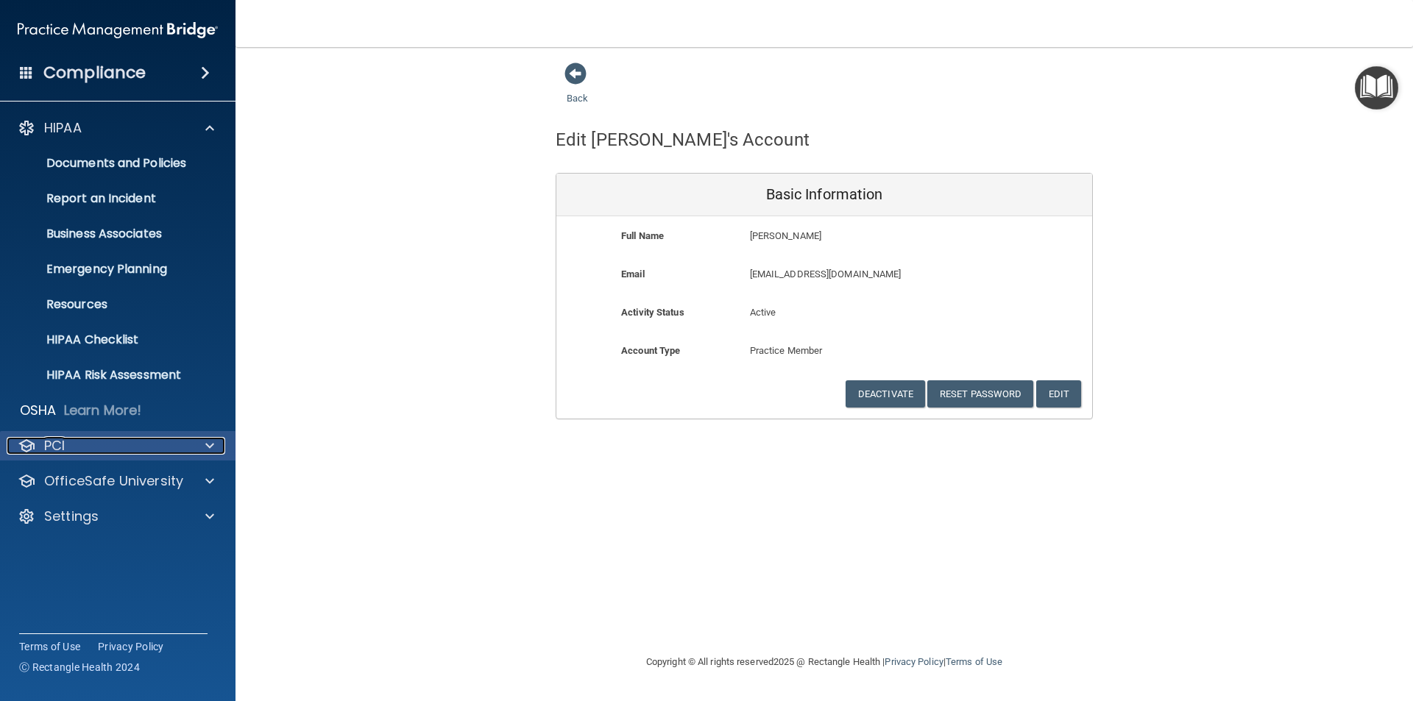
click at [127, 445] on div "PCI" at bounding box center [98, 446] width 183 height 18
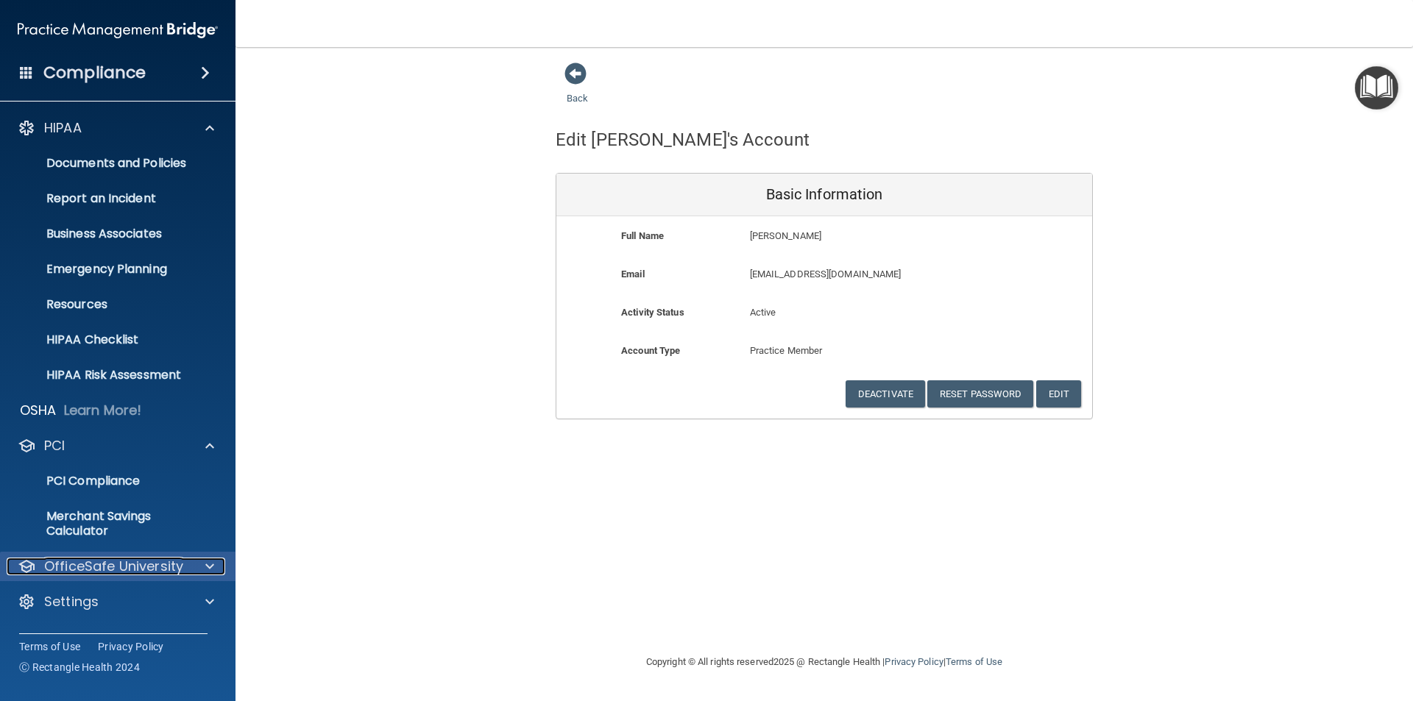
click at [132, 563] on p "OfficeSafe University" at bounding box center [113, 567] width 139 height 18
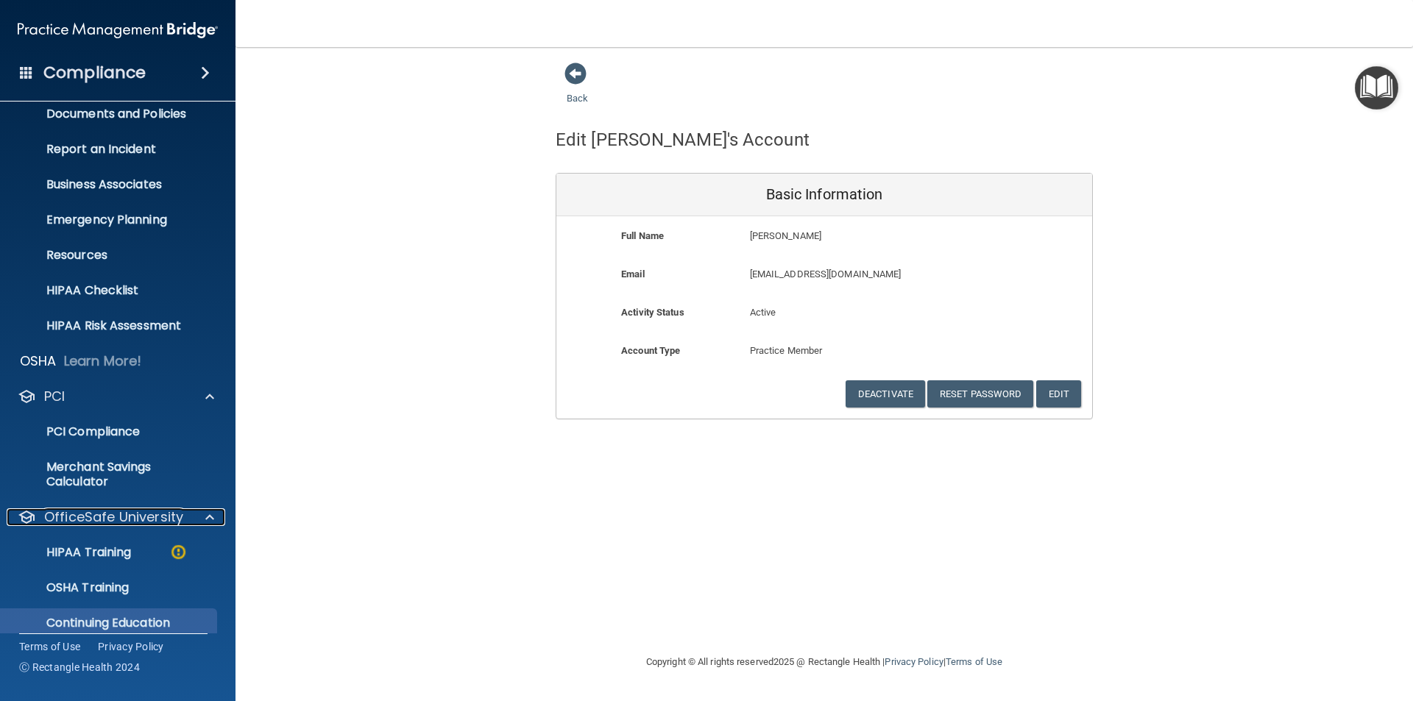
scroll to position [101, 0]
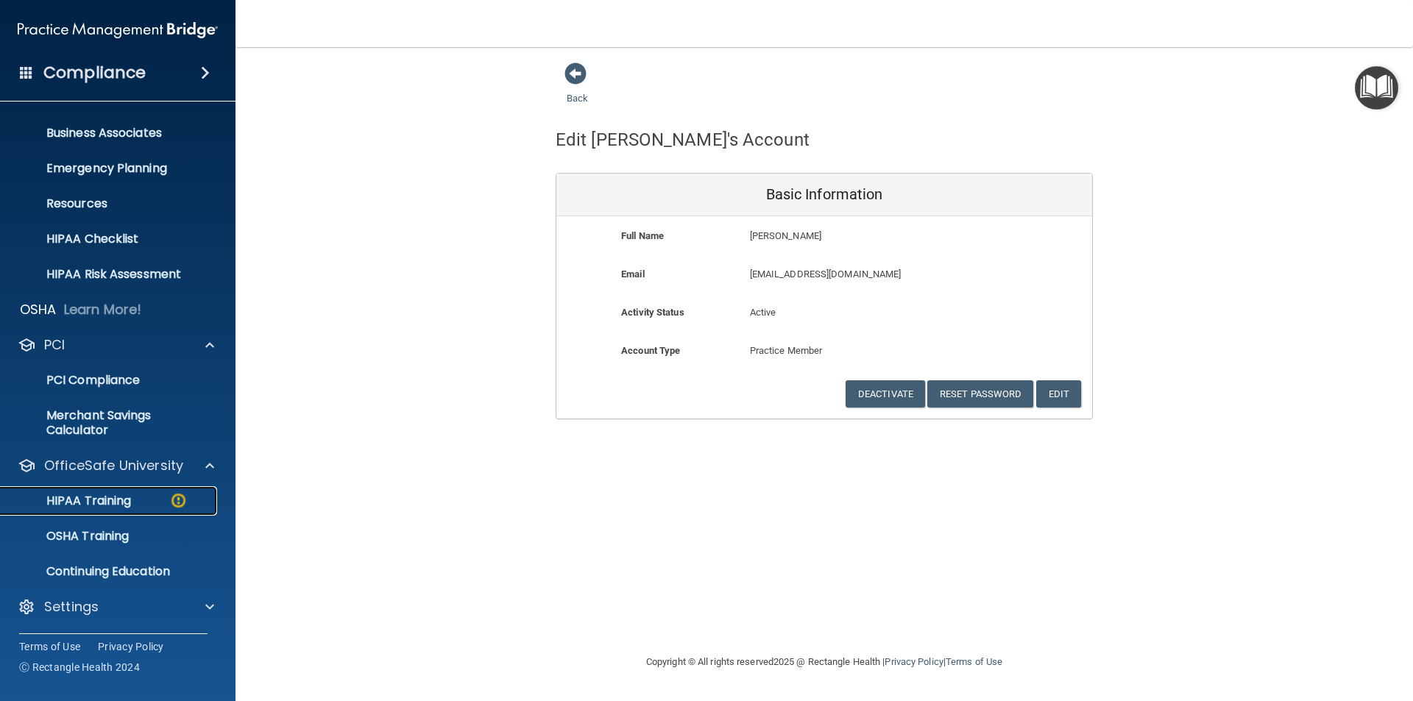
click at [121, 505] on p "HIPAA Training" at bounding box center [70, 501] width 121 height 15
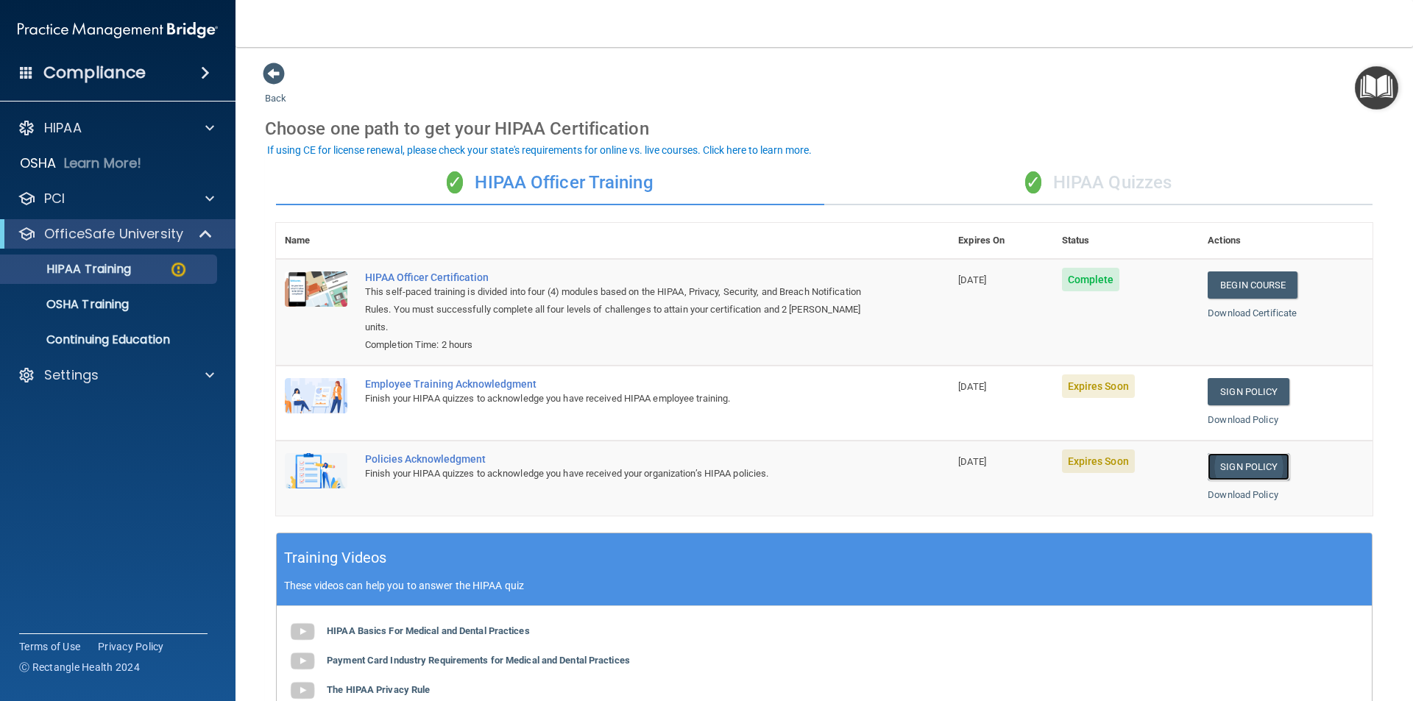
click at [1248, 469] on link "Sign Policy" at bounding box center [1249, 466] width 82 height 27
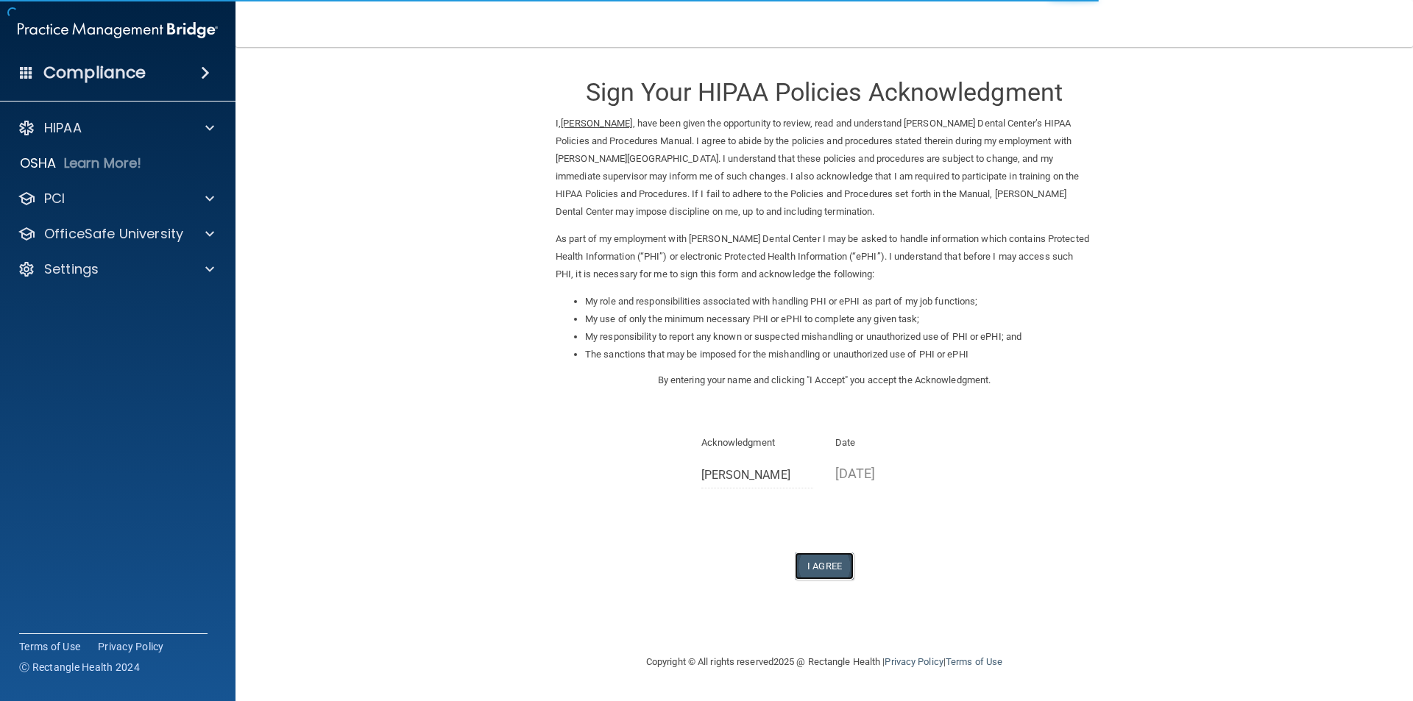
click at [823, 562] on button "I Agree" at bounding box center [824, 566] width 59 height 27
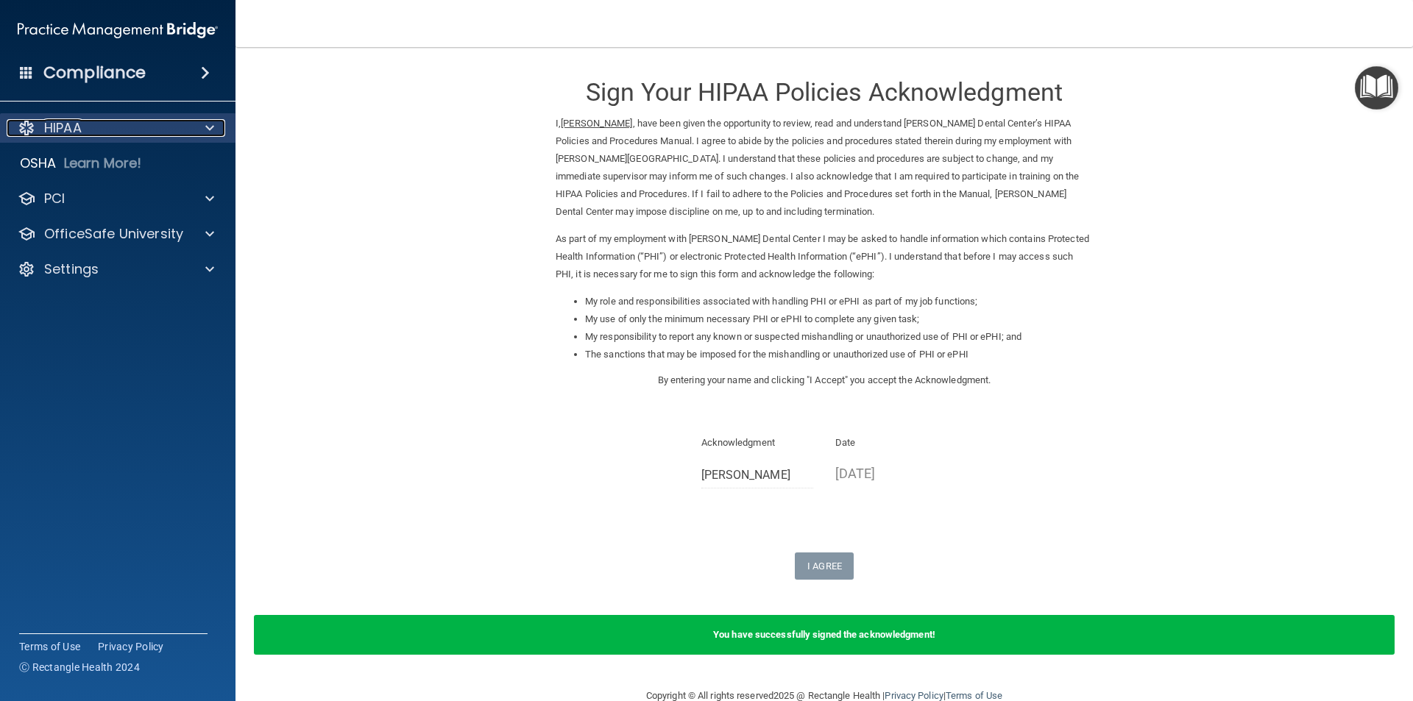
click at [85, 128] on div "HIPAA" at bounding box center [98, 128] width 183 height 18
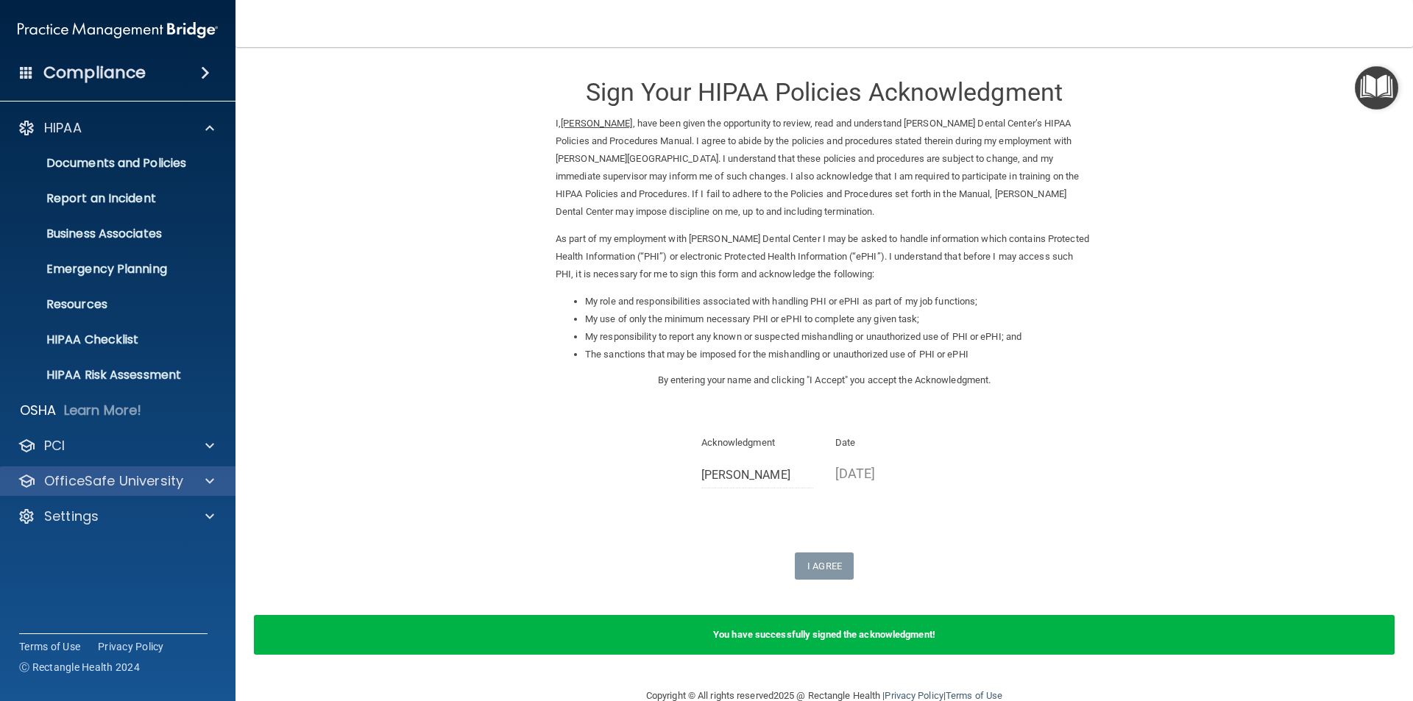
click at [81, 494] on div "OfficeSafe University" at bounding box center [118, 481] width 236 height 29
click at [81, 485] on p "OfficeSafe University" at bounding box center [113, 482] width 139 height 18
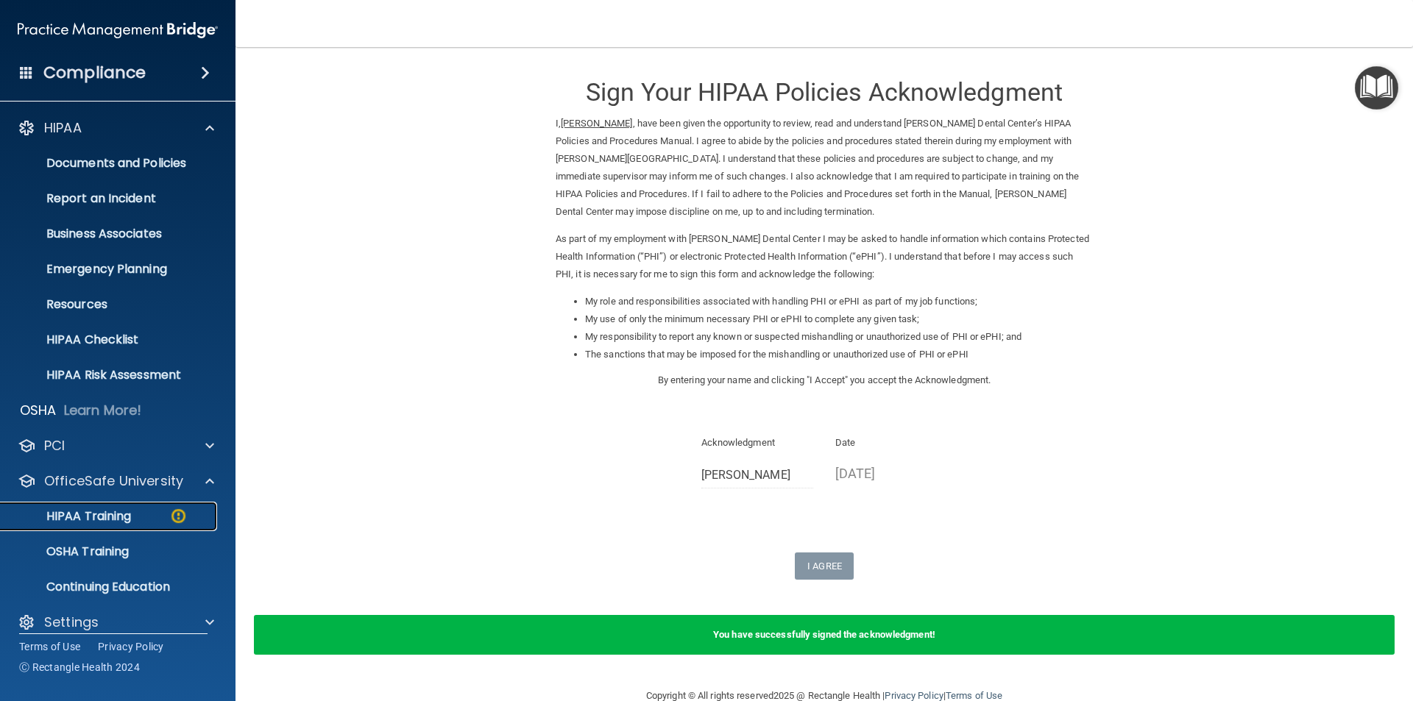
click at [69, 515] on p "HIPAA Training" at bounding box center [70, 516] width 121 height 15
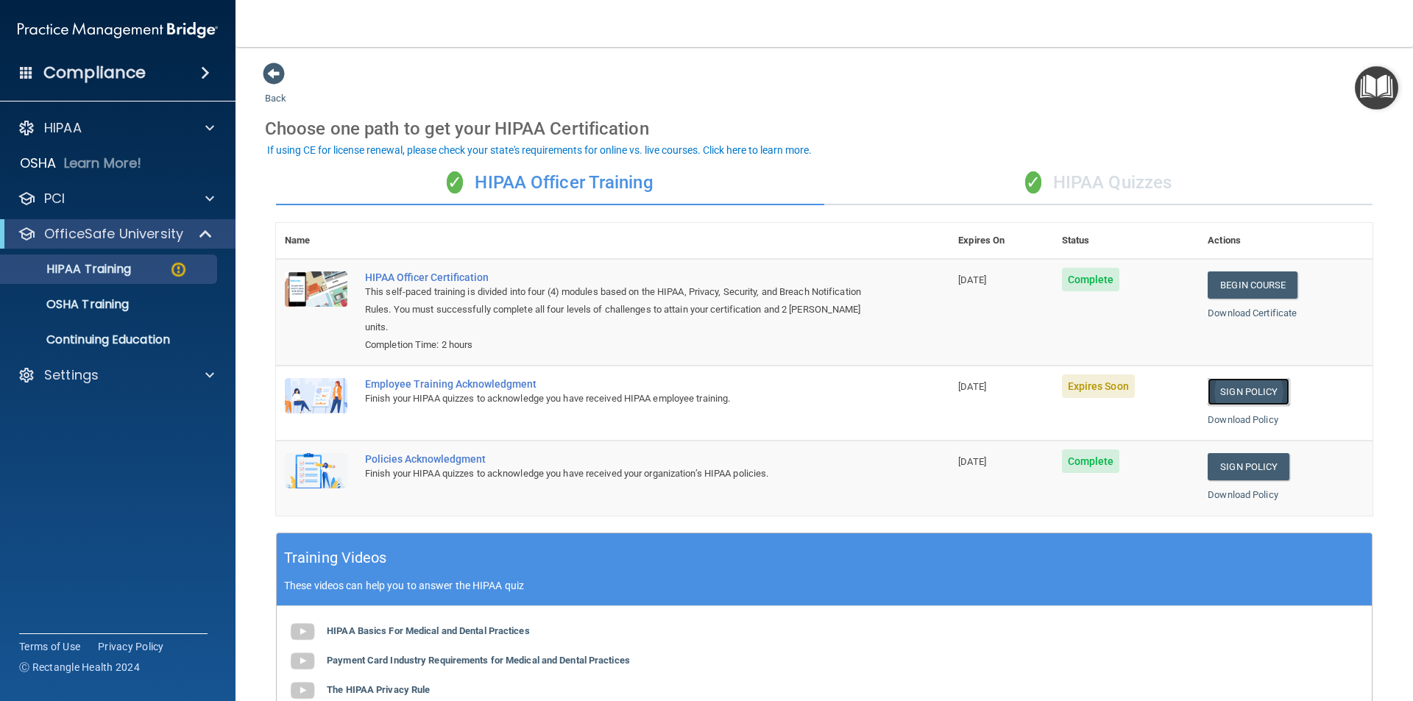
click at [1237, 391] on link "Sign Policy" at bounding box center [1249, 391] width 82 height 27
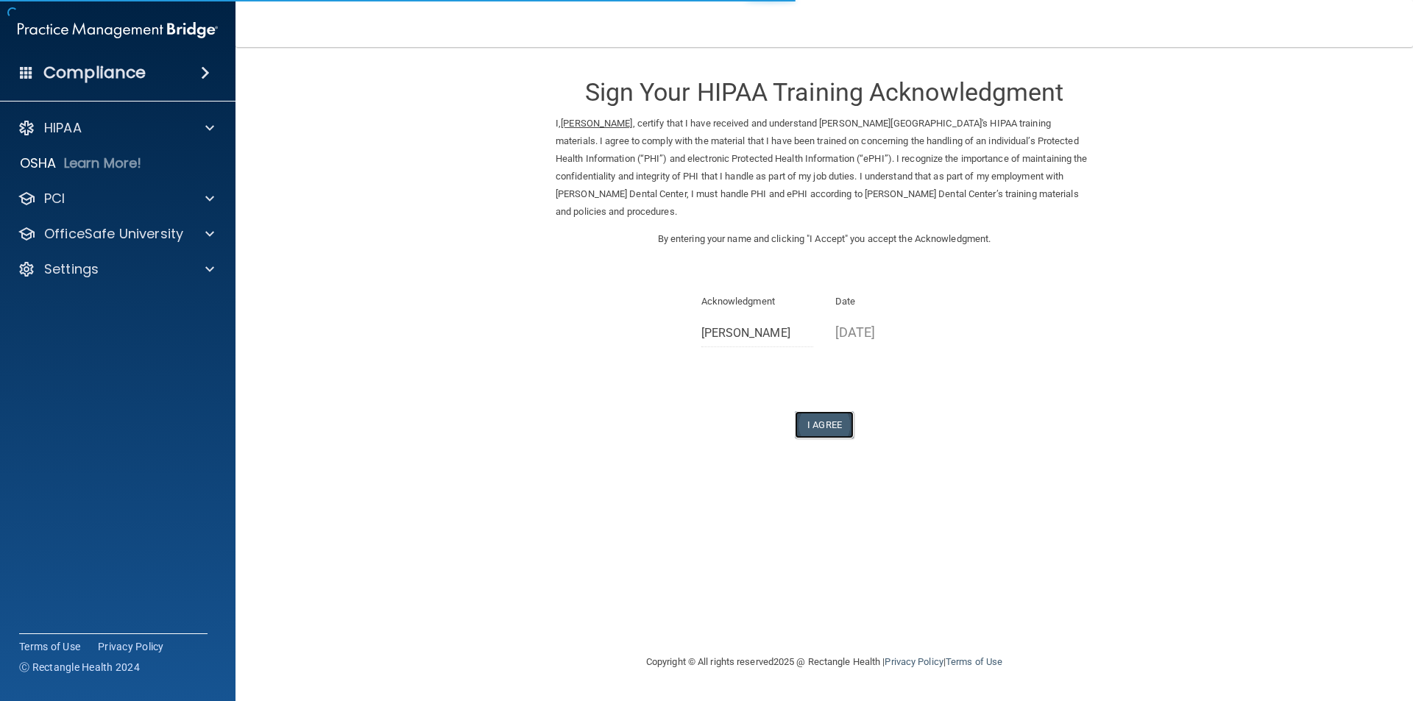
click at [831, 411] on button "I Agree" at bounding box center [824, 424] width 59 height 27
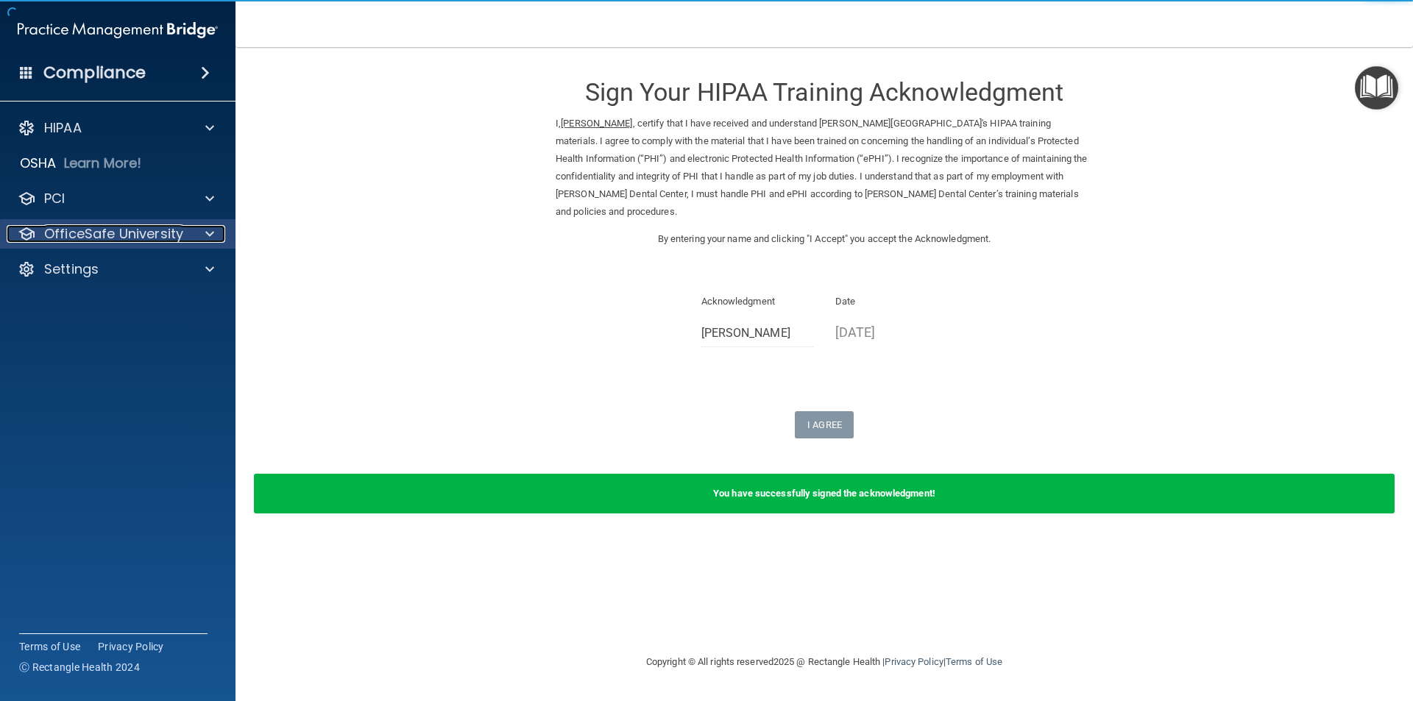
click at [71, 235] on p "OfficeSafe University" at bounding box center [113, 234] width 139 height 18
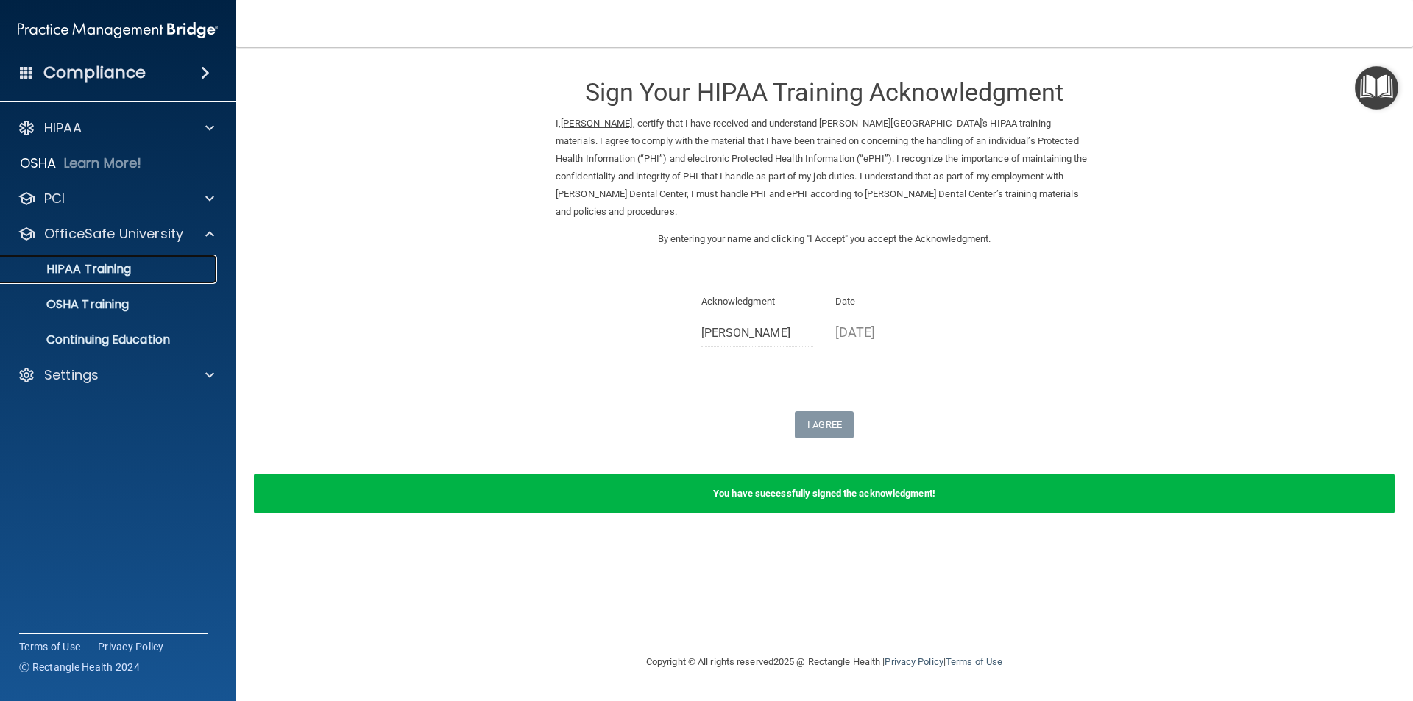
click at [77, 276] on p "HIPAA Training" at bounding box center [70, 269] width 121 height 15
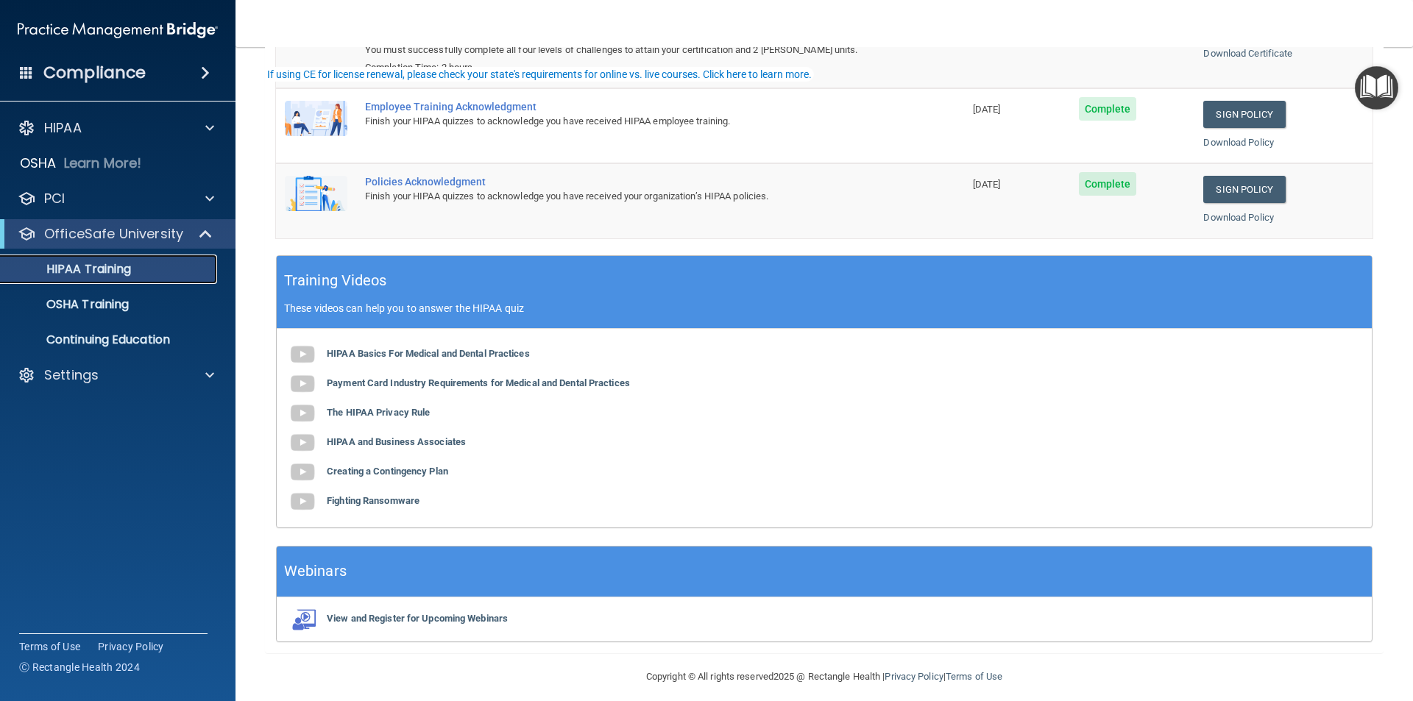
scroll to position [272, 0]
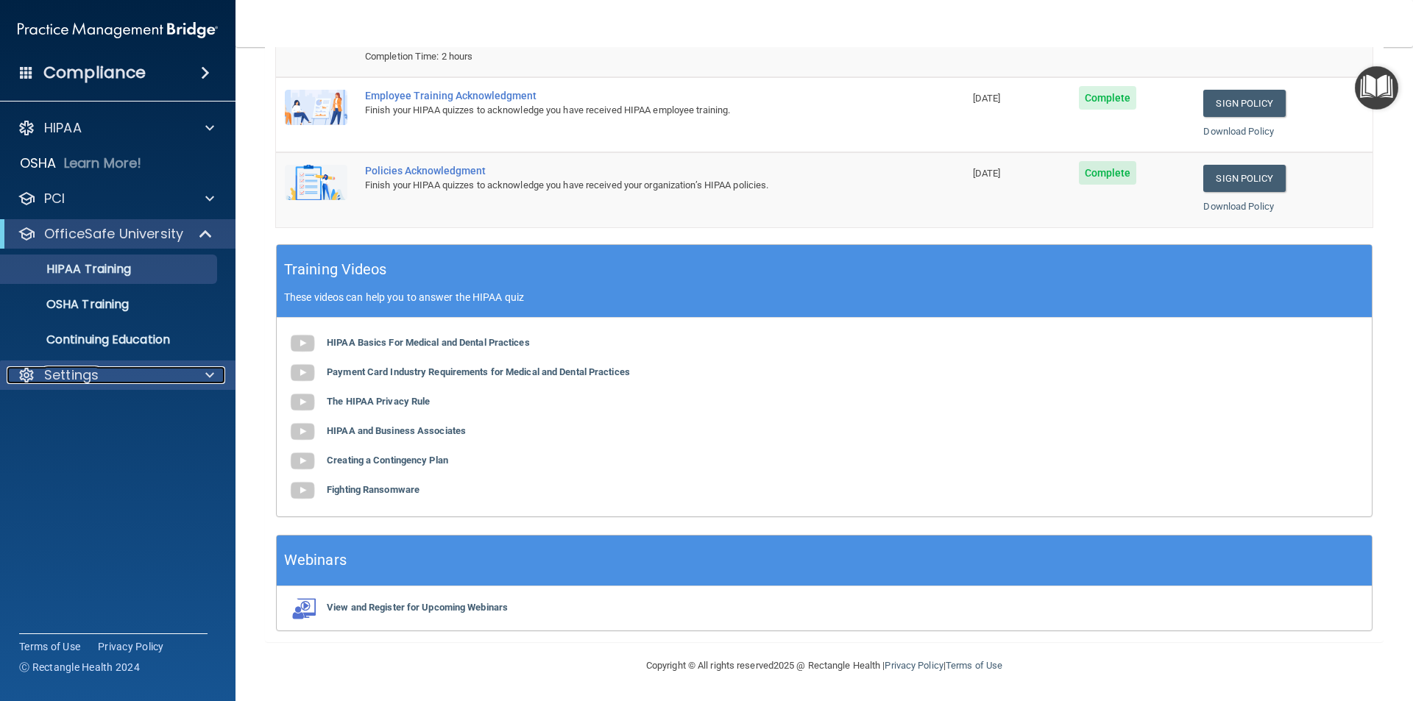
click at [77, 382] on p "Settings" at bounding box center [71, 376] width 54 height 18
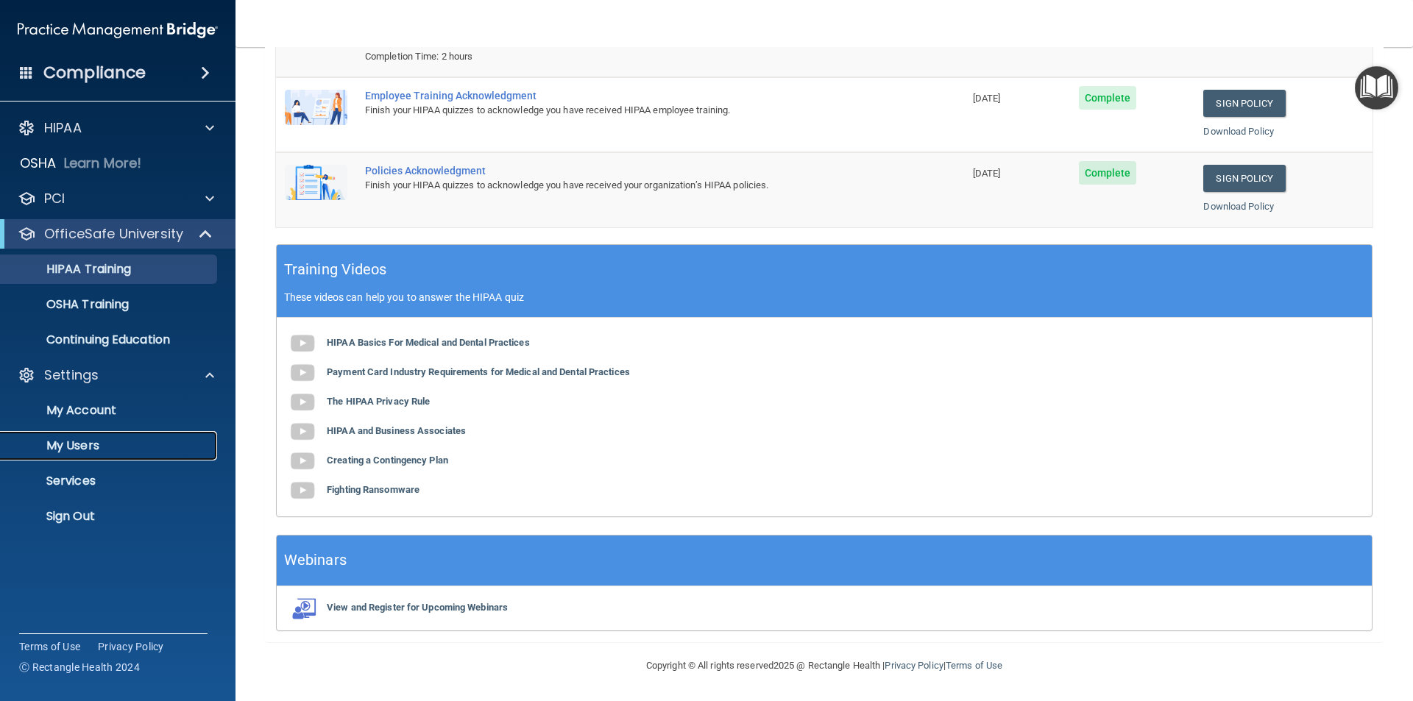
click at [75, 450] on p "My Users" at bounding box center [110, 446] width 201 height 15
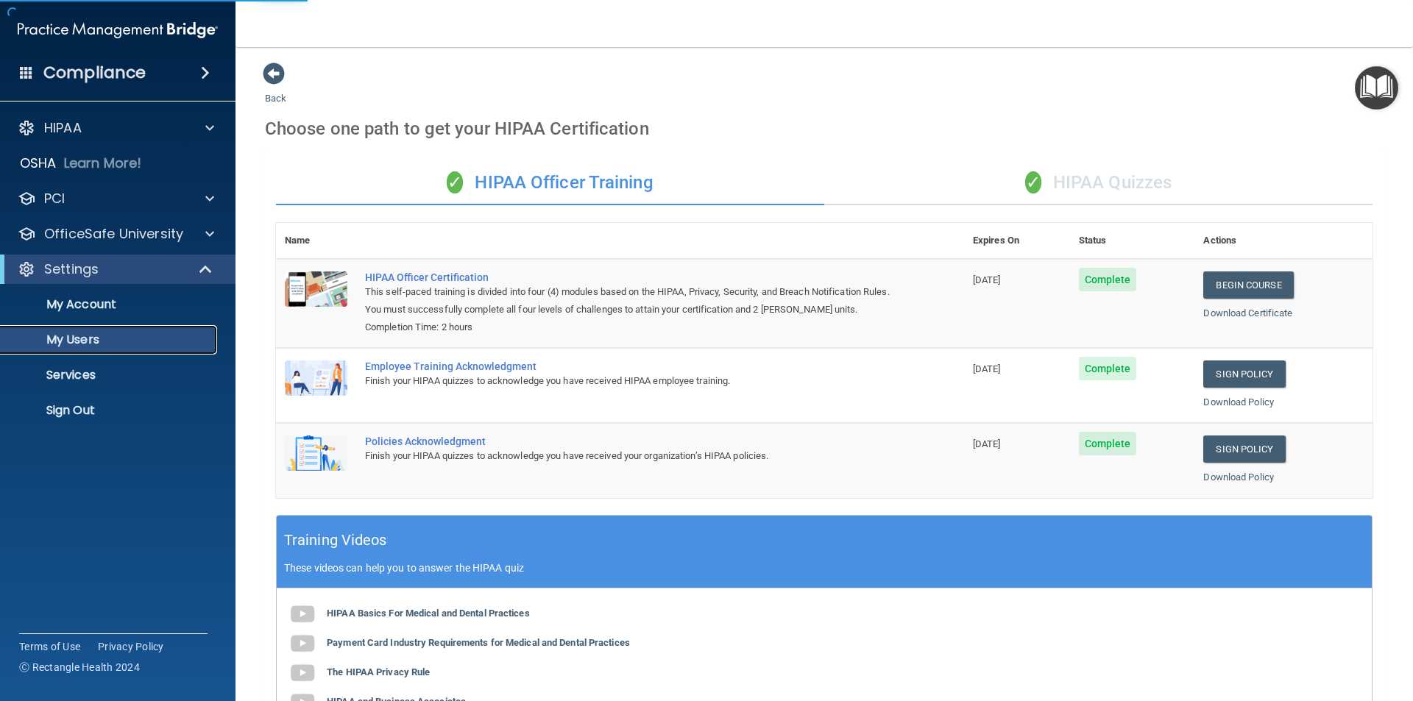
select select "20"
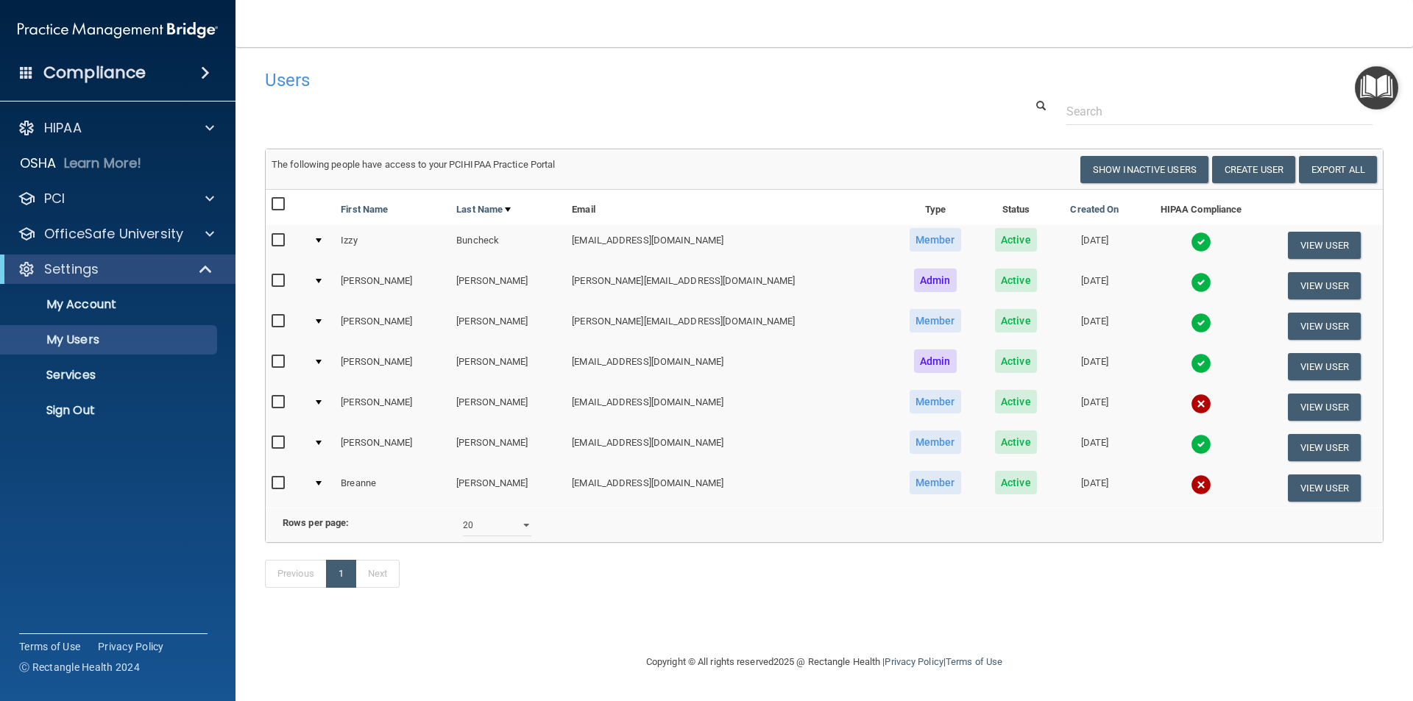
click at [635, 611] on div "Previous 1 Next" at bounding box center [824, 577] width 1141 height 68
click at [1288, 414] on button "View User" at bounding box center [1324, 407] width 73 height 27
